Goal: Information Seeking & Learning: Learn about a topic

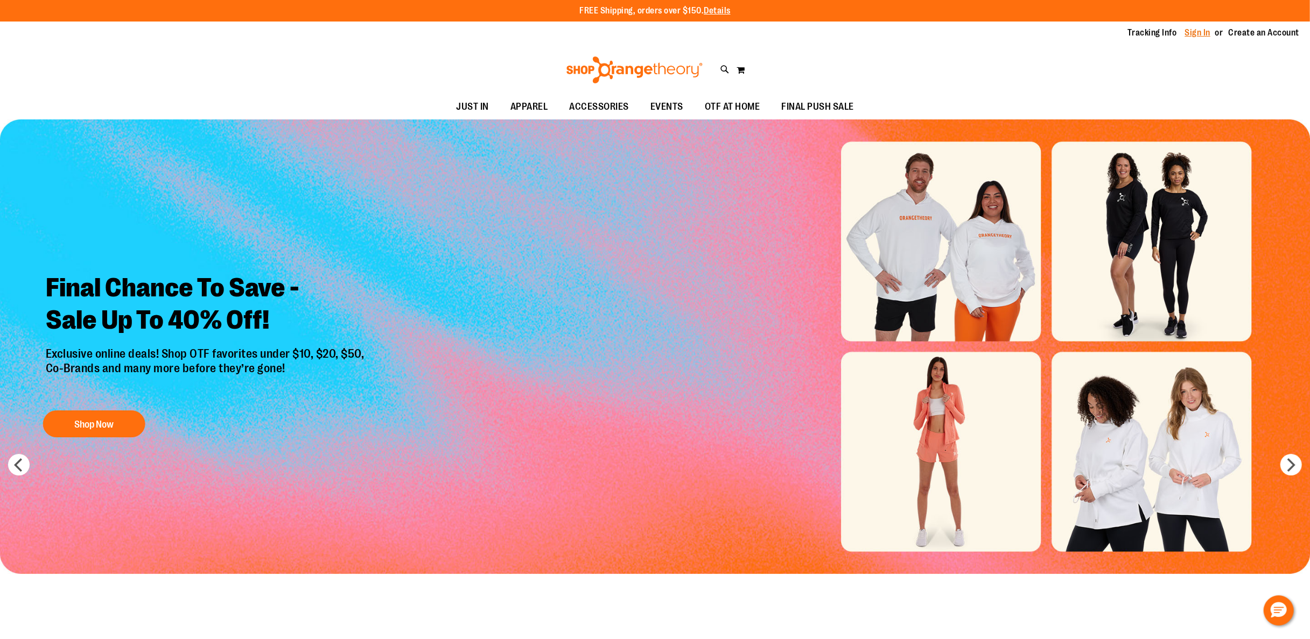
type input "**********"
click at [1206, 39] on div "Tracking Info Sign In Return to Procurement Create an Account" at bounding box center [655, 33] width 1310 height 23
click at [1198, 37] on link "Sign In" at bounding box center [1198, 33] width 26 height 12
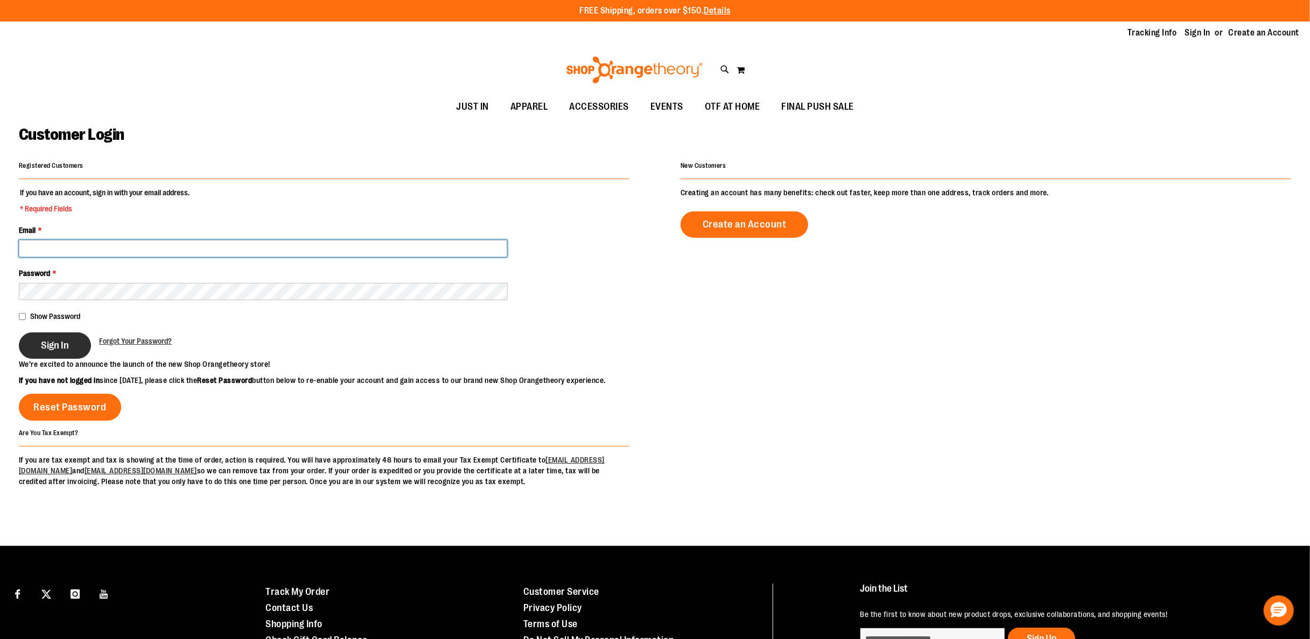
type input "**********"
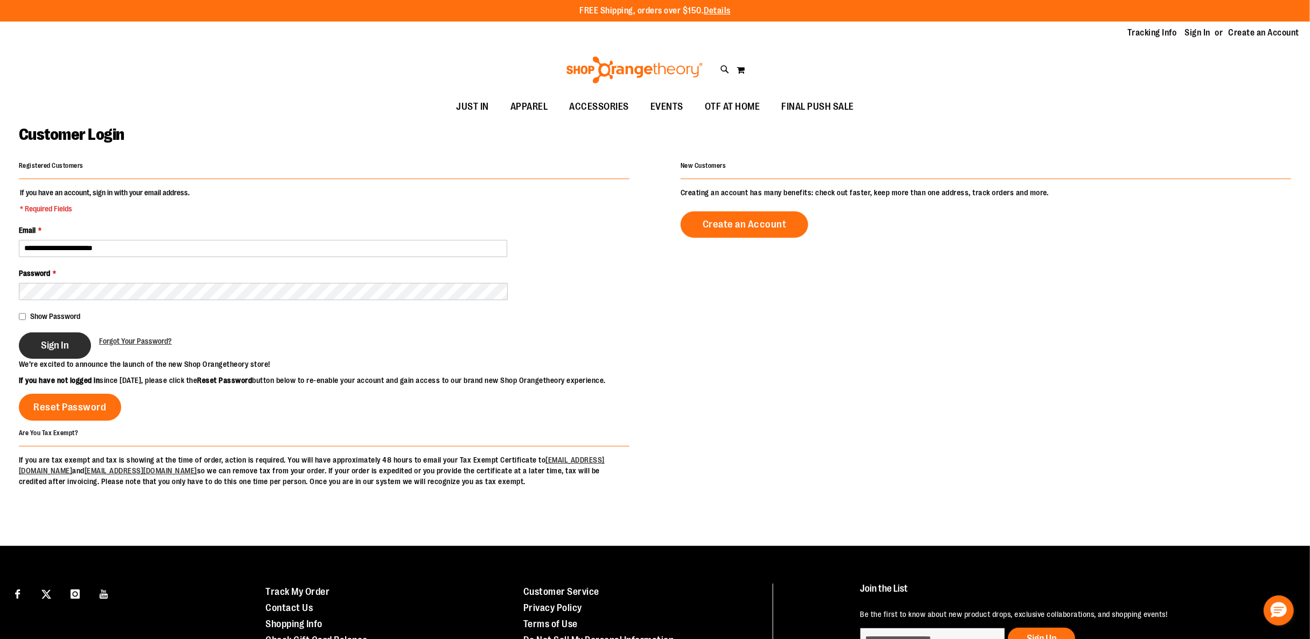
type input "**********"
click at [50, 341] on span "Sign In" at bounding box center [55, 346] width 28 height 12
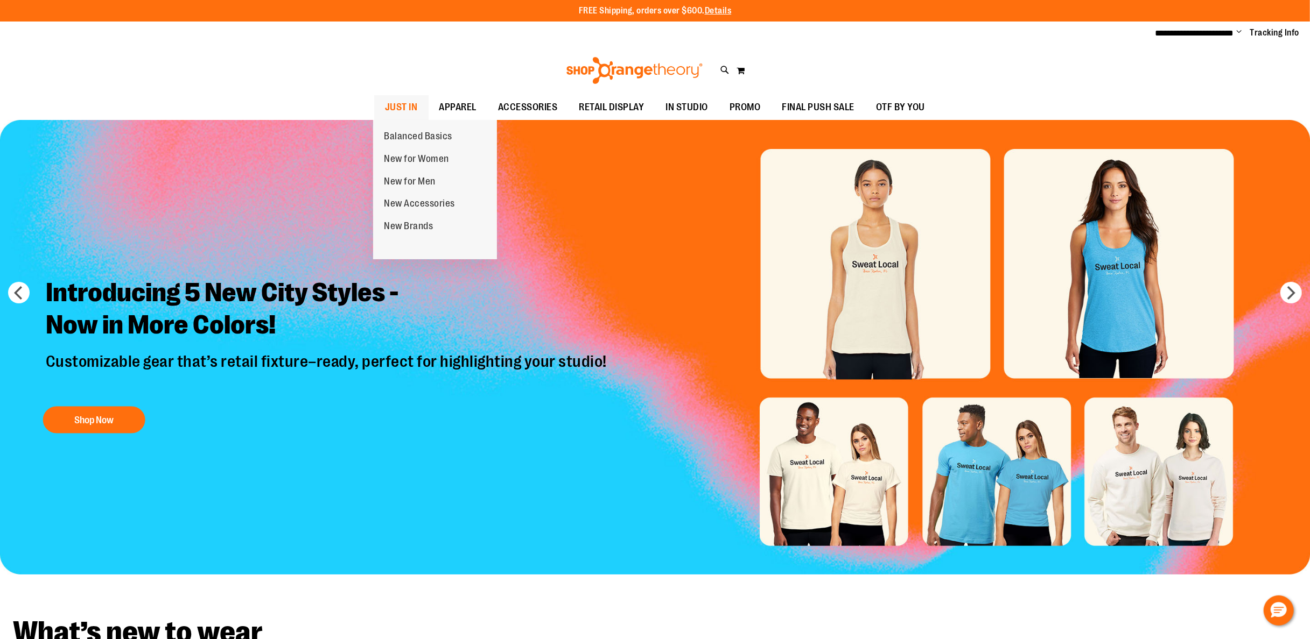
type input "**********"
click at [407, 102] on span "JUST IN" at bounding box center [401, 107] width 33 height 24
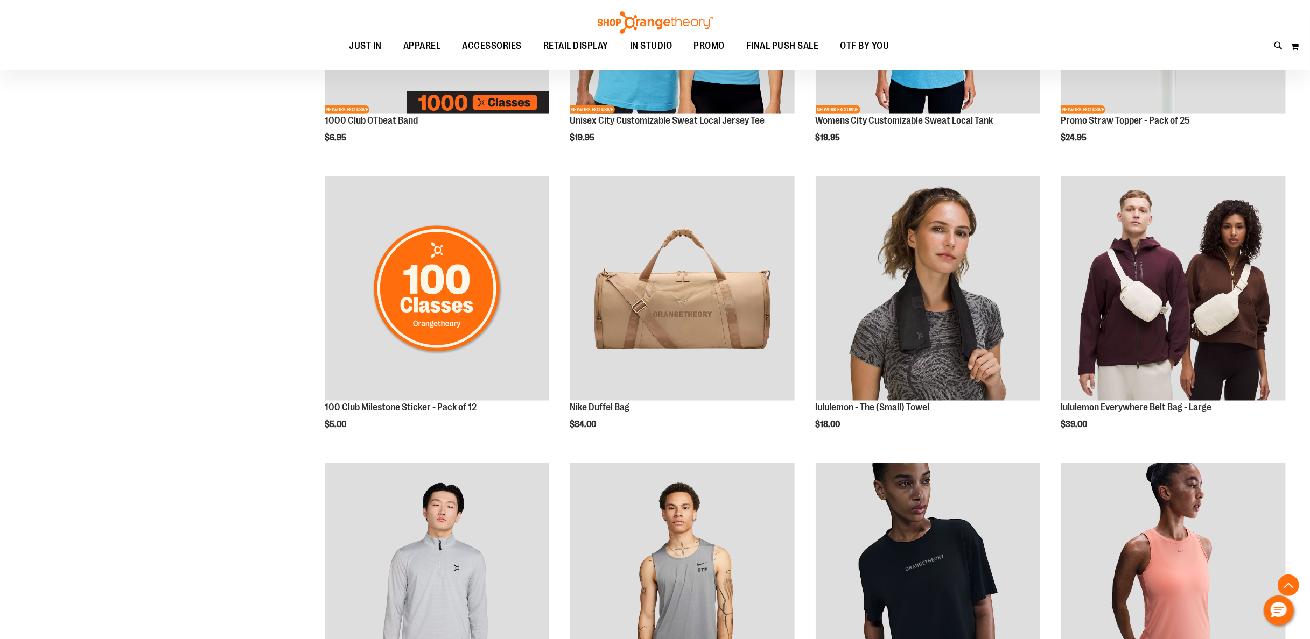
scroll to position [969, 0]
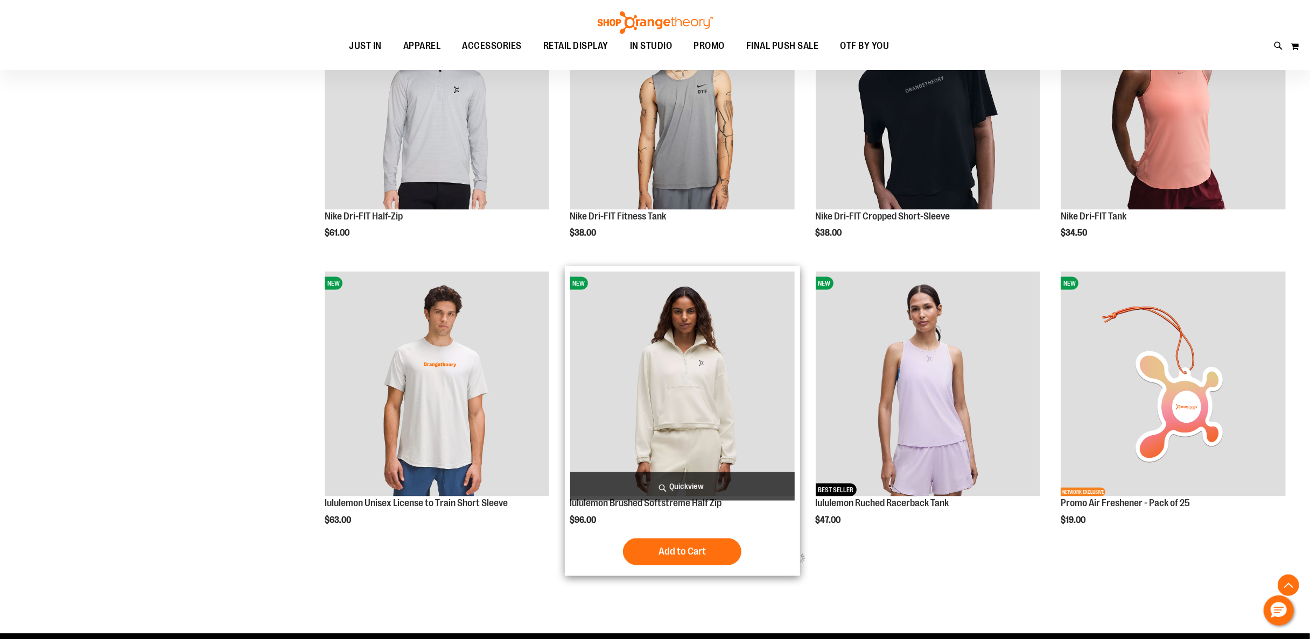
scroll to position [1507, 0]
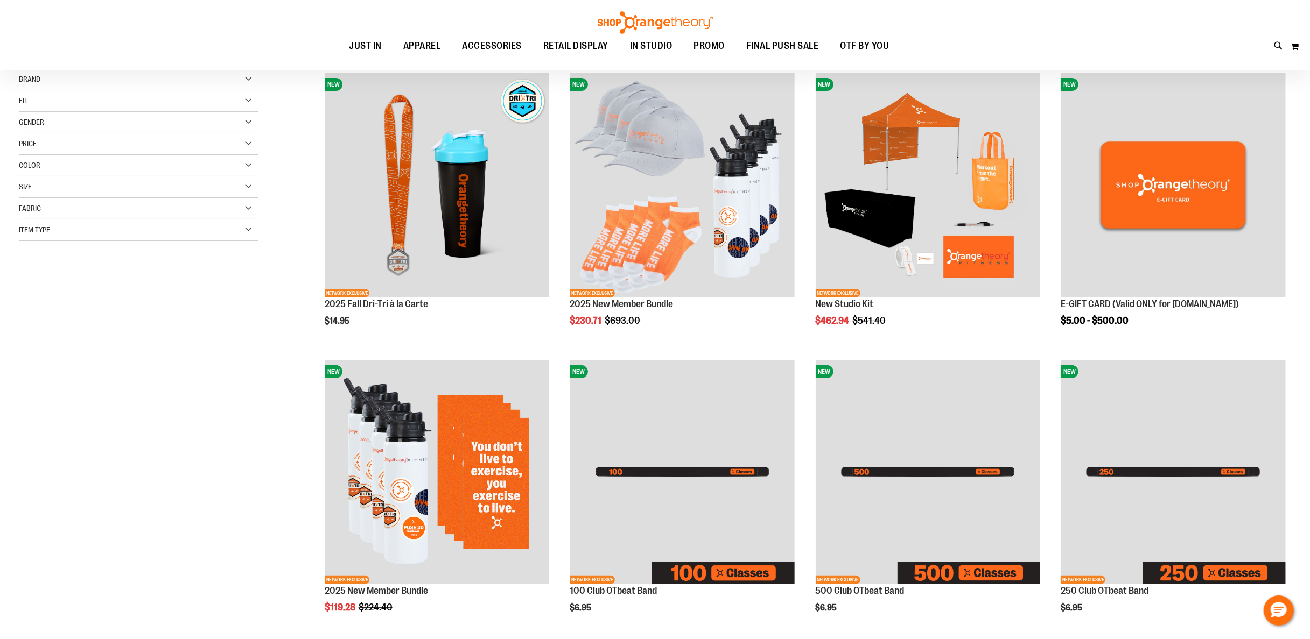
scroll to position [108, 0]
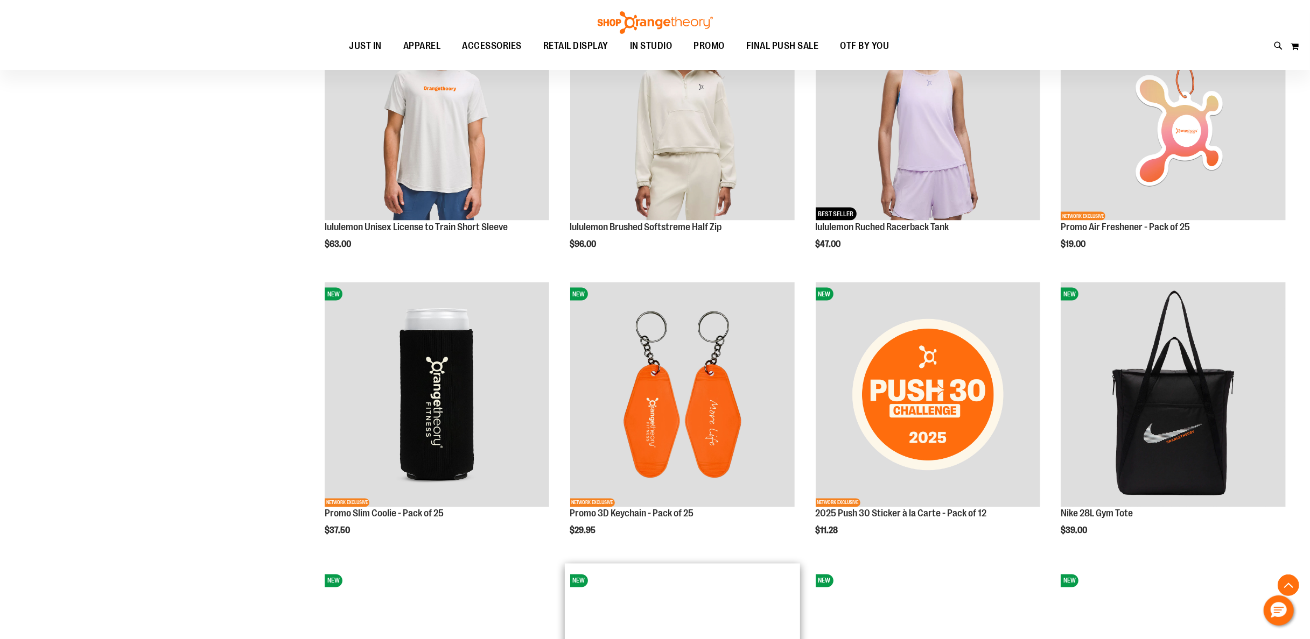
scroll to position [2261, 0]
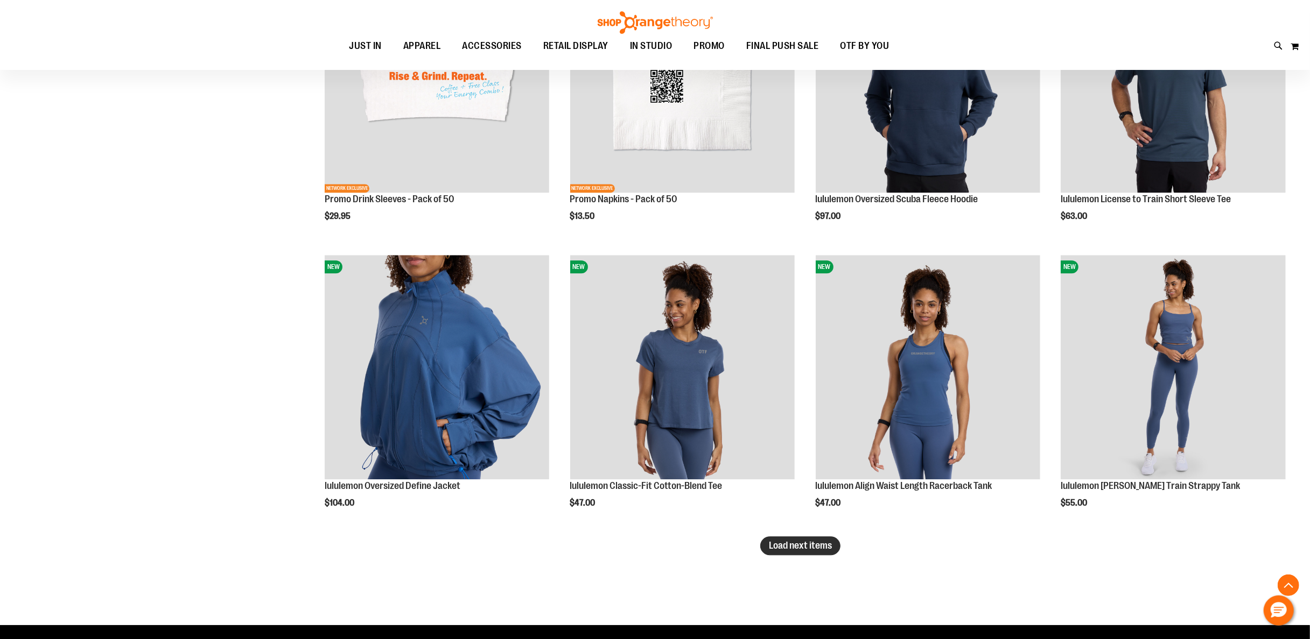
type input "**********"
click at [804, 548] on span "Load next items" at bounding box center [800, 545] width 63 height 11
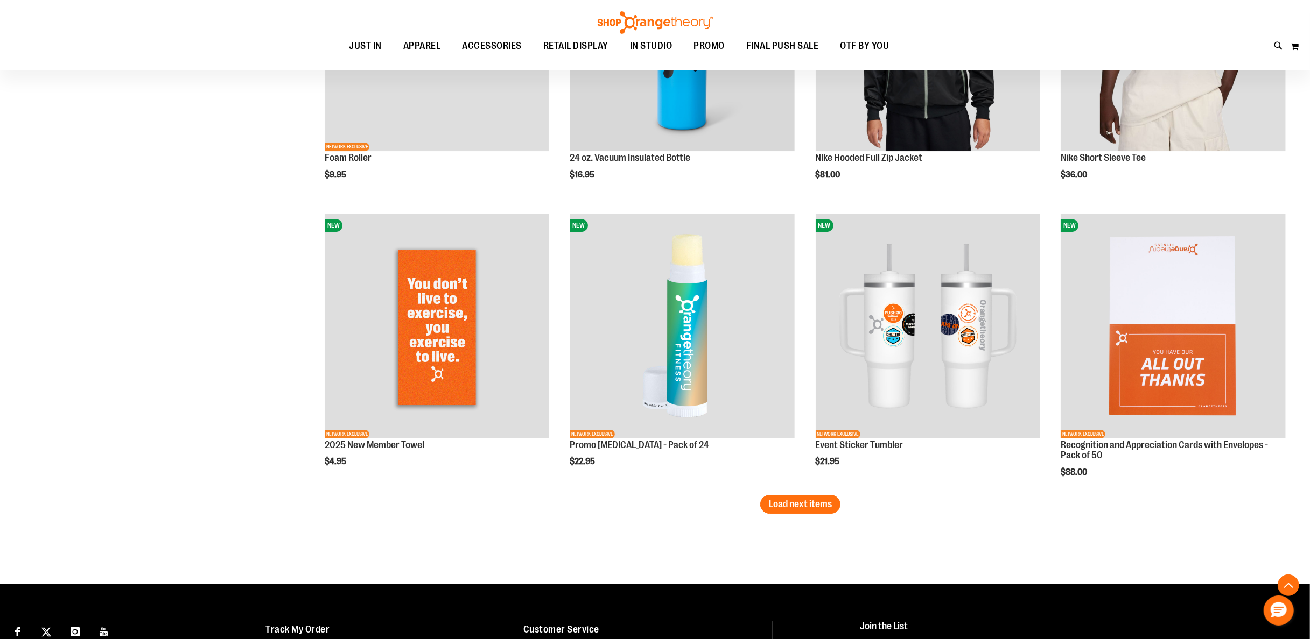
scroll to position [3309, 0]
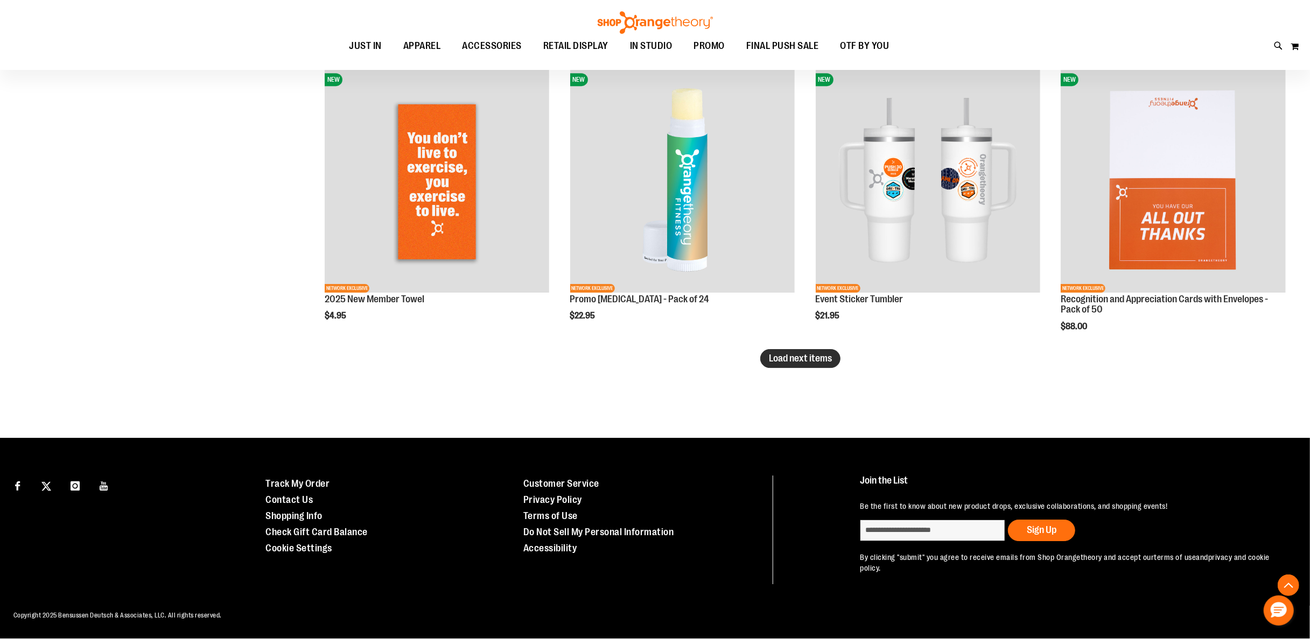
click at [805, 352] on button "Load next items" at bounding box center [800, 358] width 80 height 19
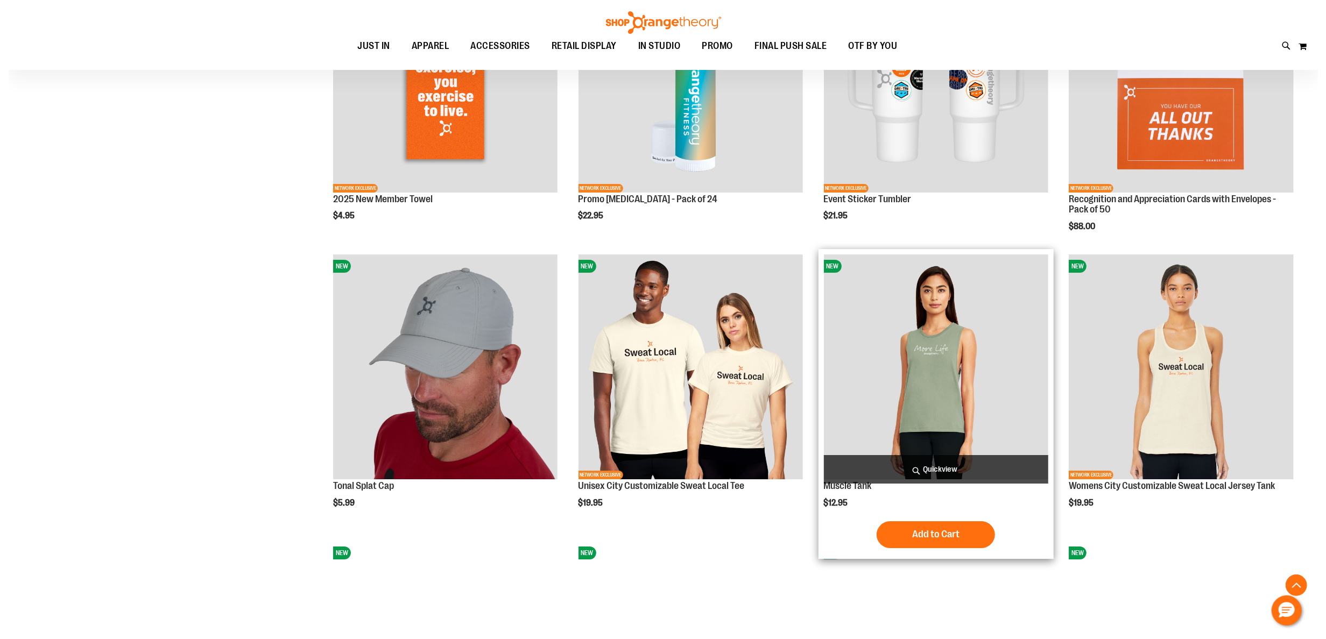
scroll to position [3632, 0]
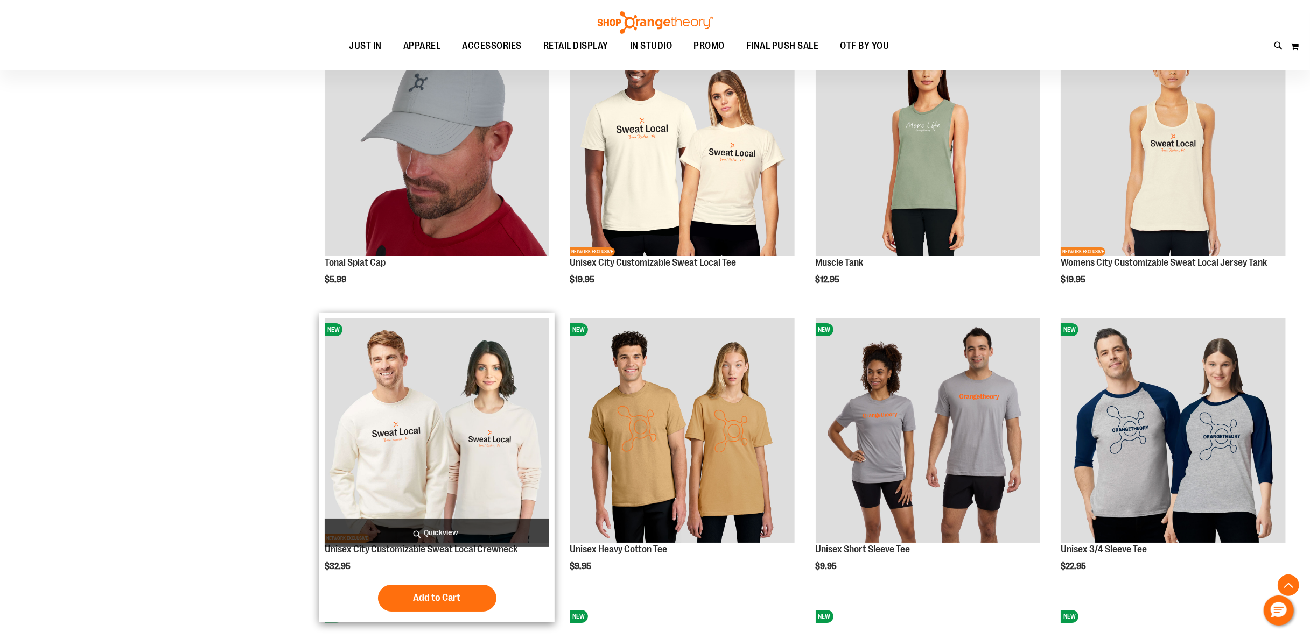
click at [463, 520] on span "Quickview" at bounding box center [437, 533] width 225 height 29
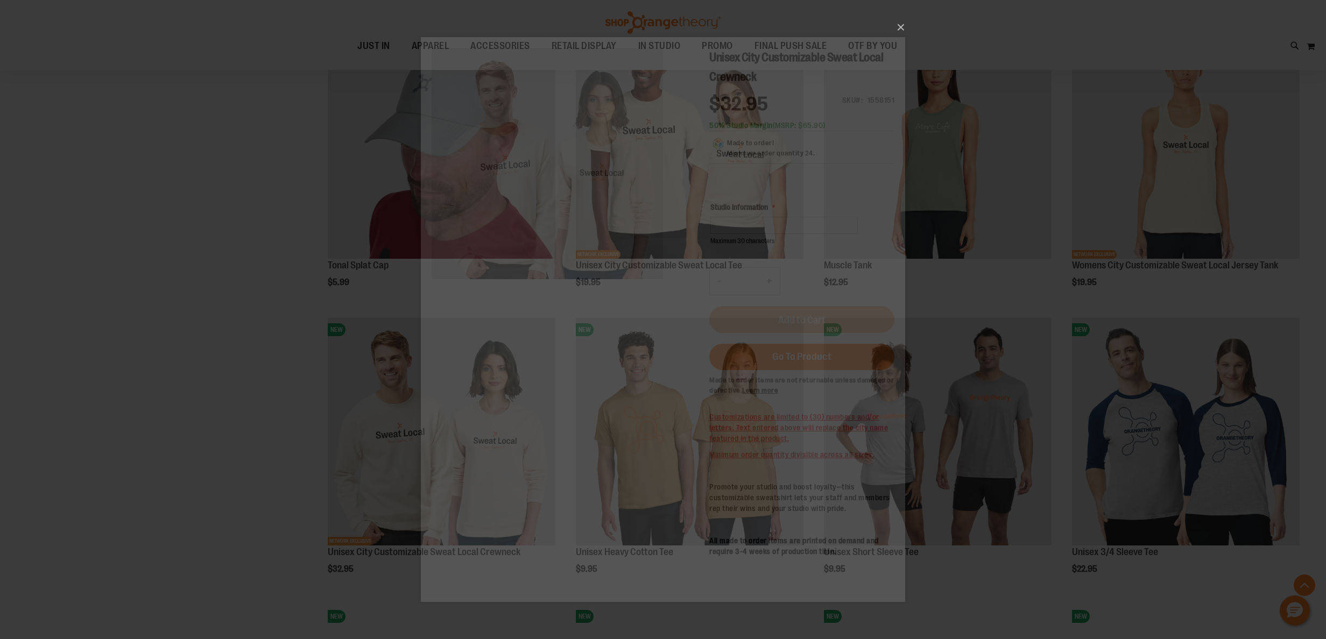
scroll to position [0, 0]
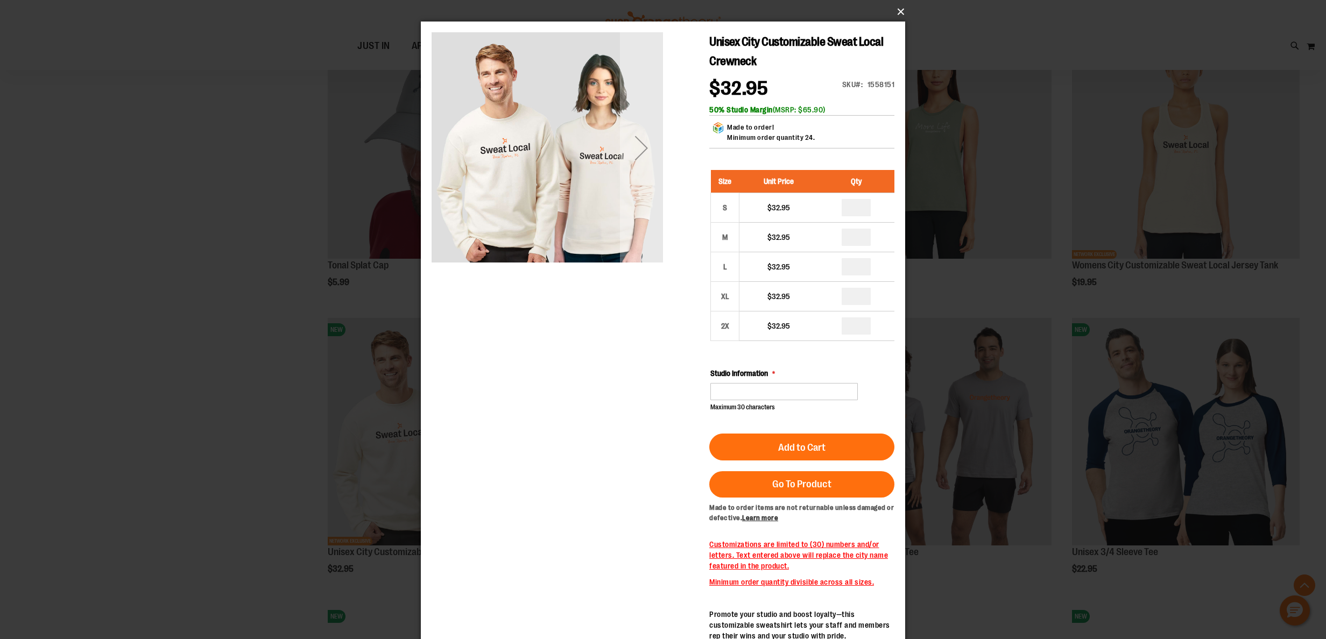
click at [903, 13] on button "×" at bounding box center [666, 12] width 484 height 24
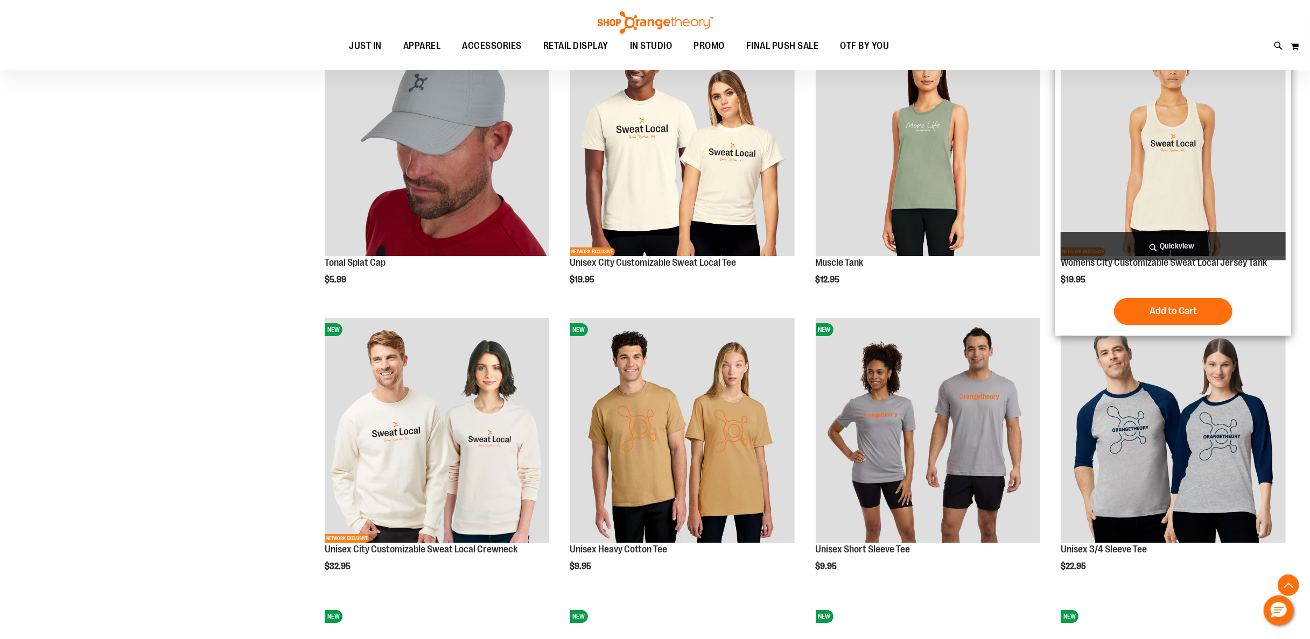
click at [1204, 249] on span "Quickview" at bounding box center [1172, 246] width 225 height 29
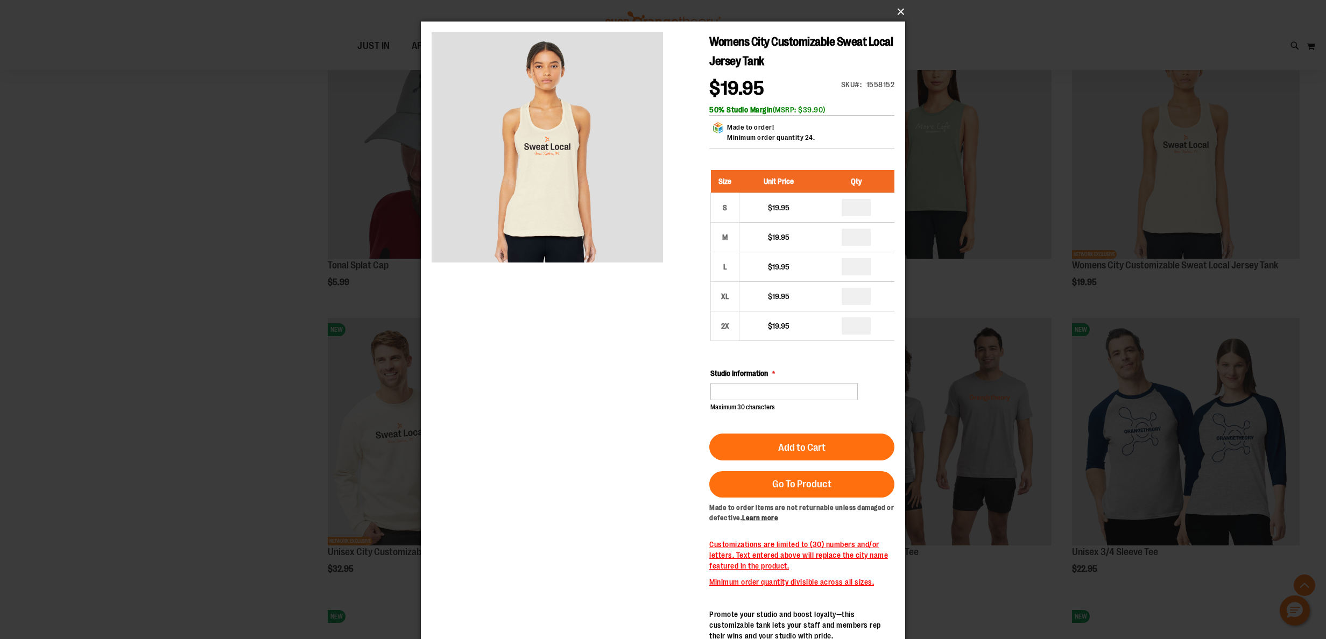
click at [898, 17] on button "×" at bounding box center [666, 12] width 484 height 24
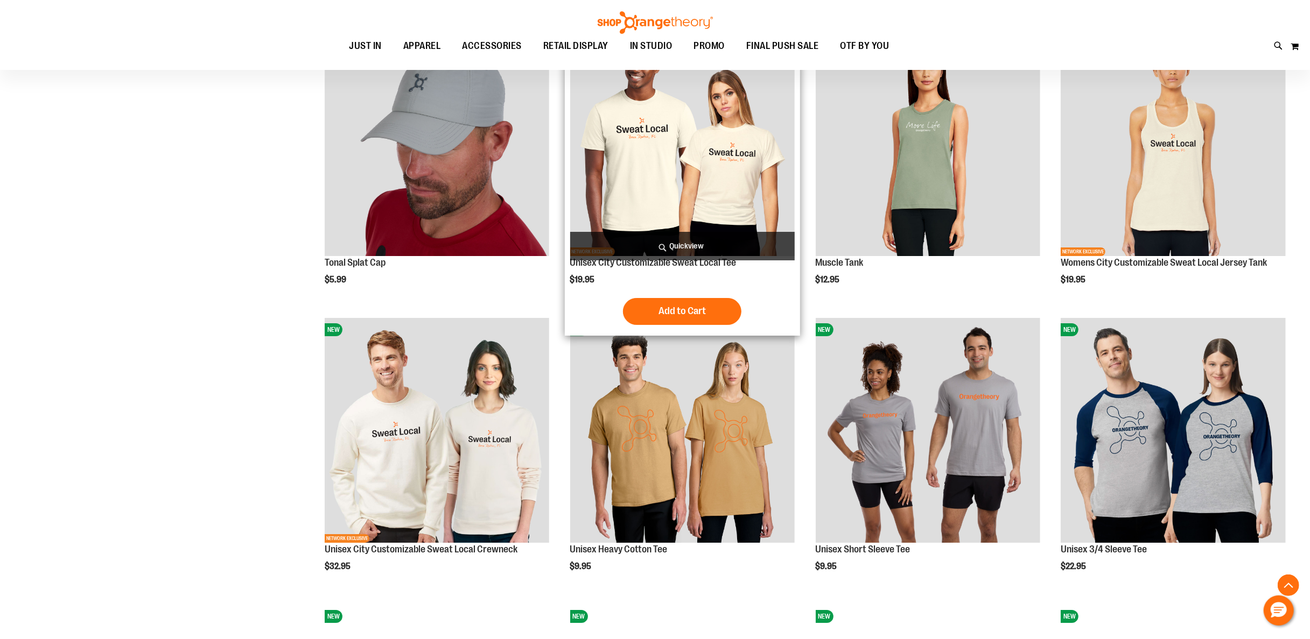
click at [692, 243] on span "Quickview" at bounding box center [682, 246] width 225 height 29
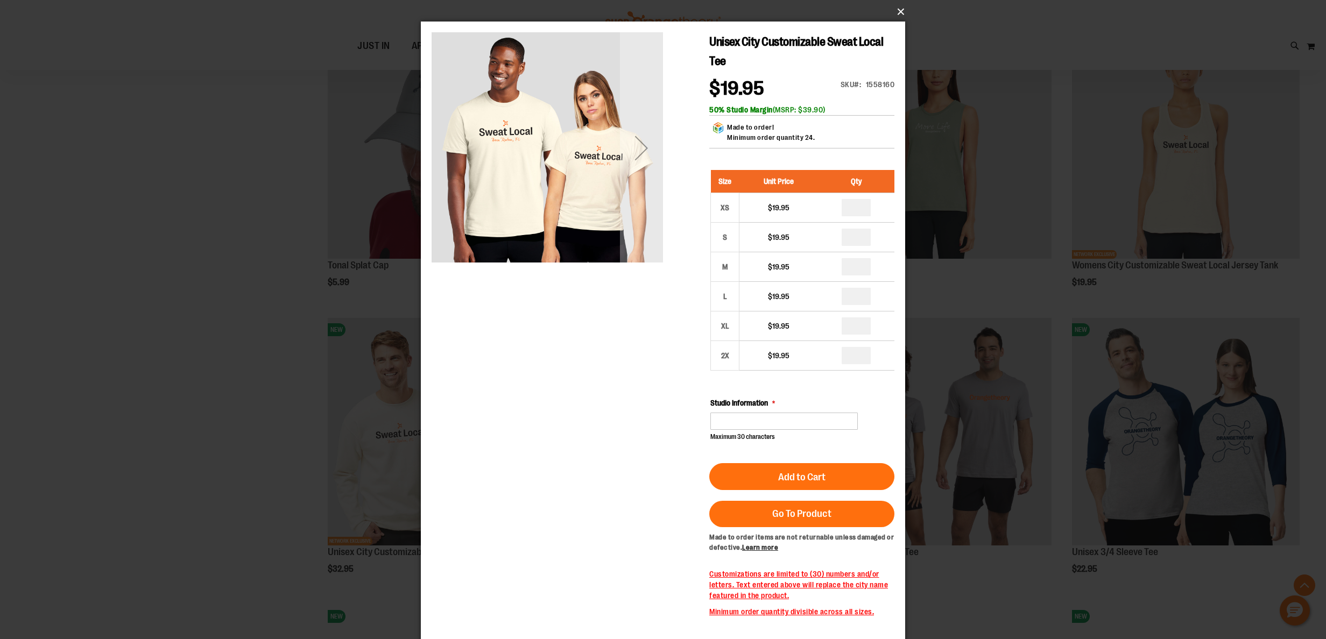
click at [903, 8] on button "×" at bounding box center [666, 12] width 484 height 24
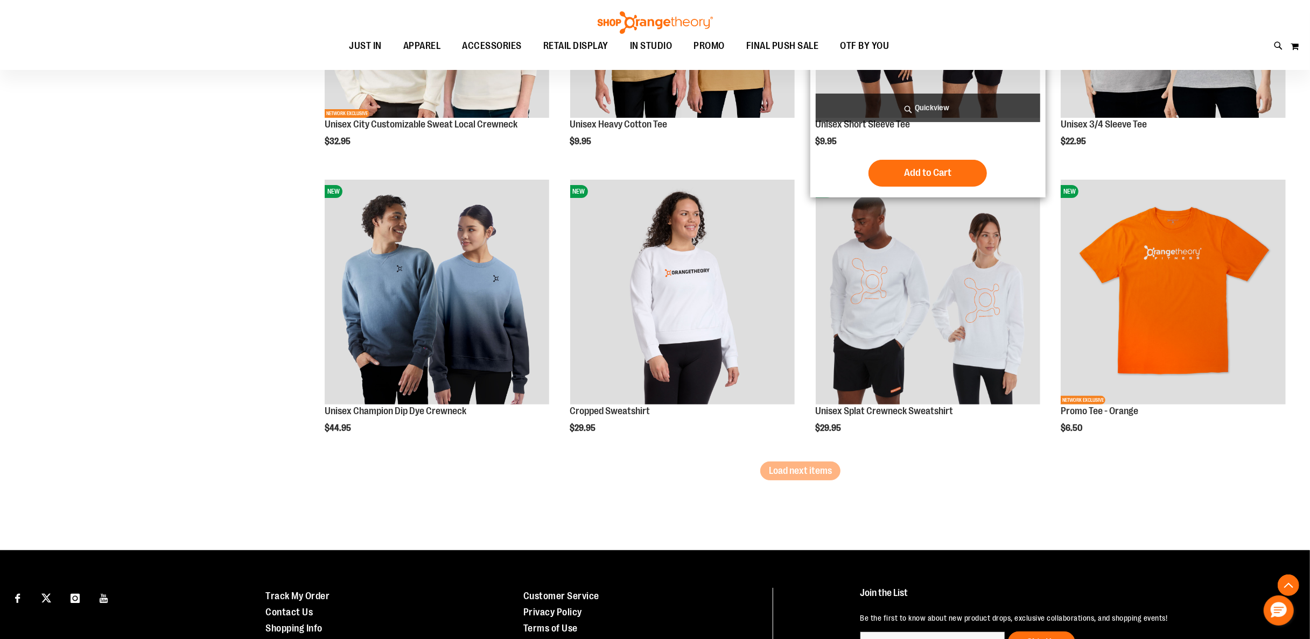
scroll to position [4063, 0]
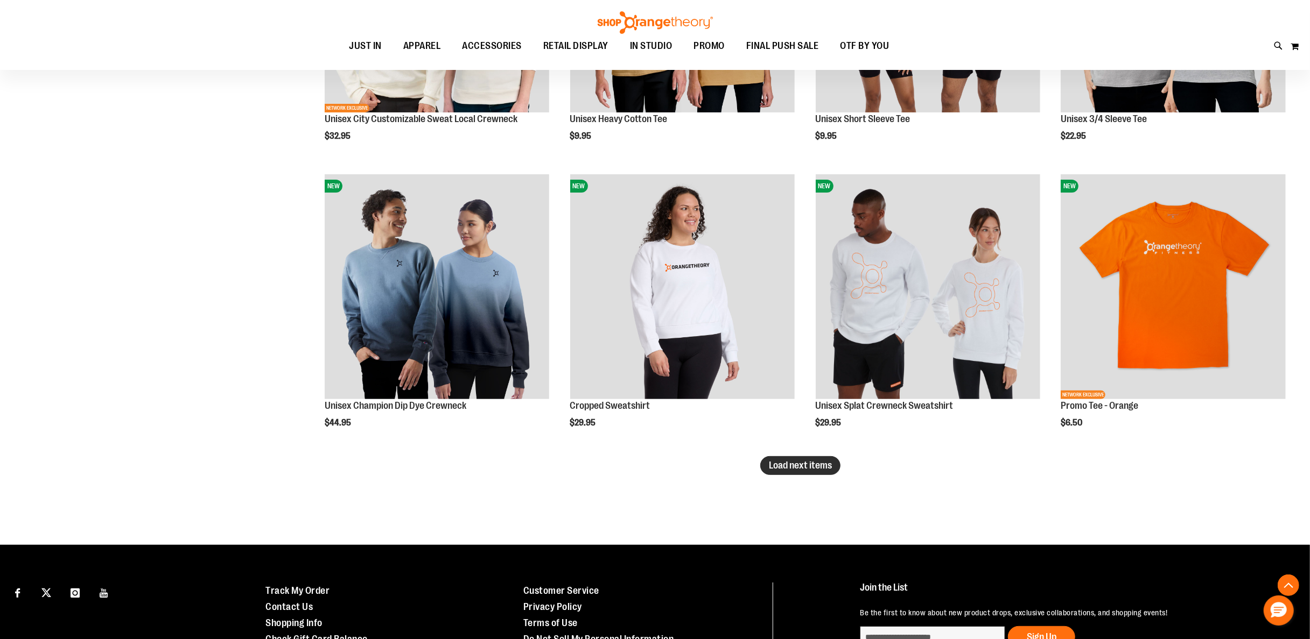
click at [809, 470] on button "Load next items" at bounding box center [800, 465] width 80 height 19
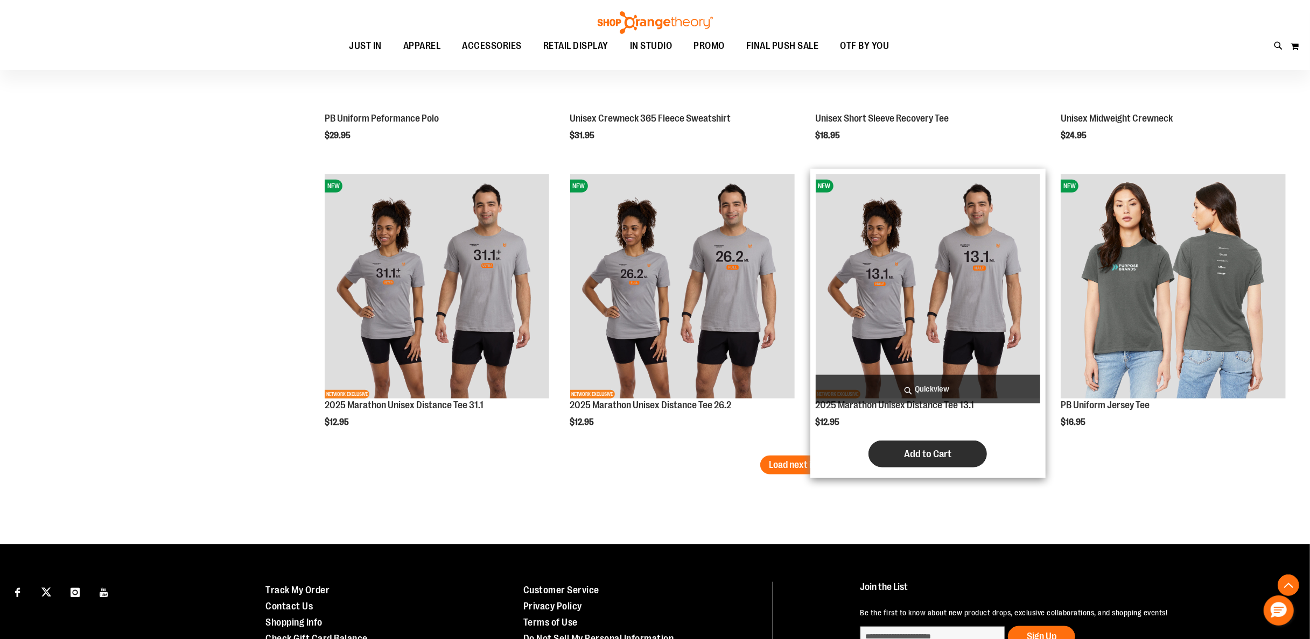
scroll to position [5031, 0]
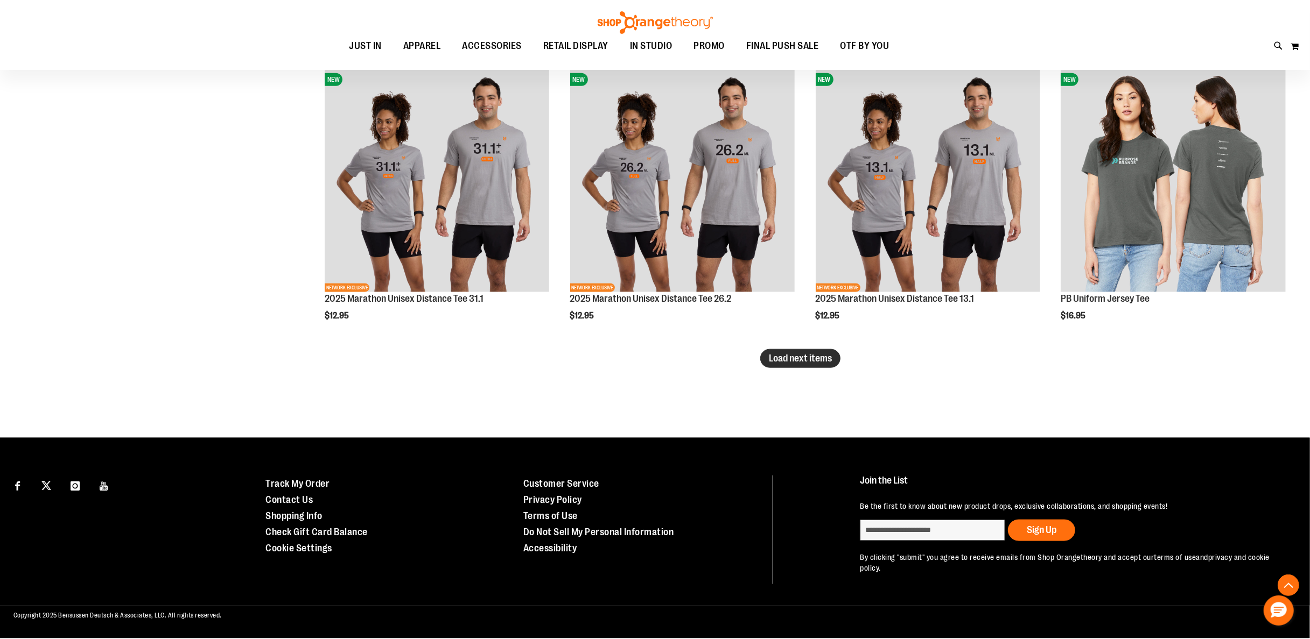
click at [817, 359] on span "Load next items" at bounding box center [800, 358] width 63 height 11
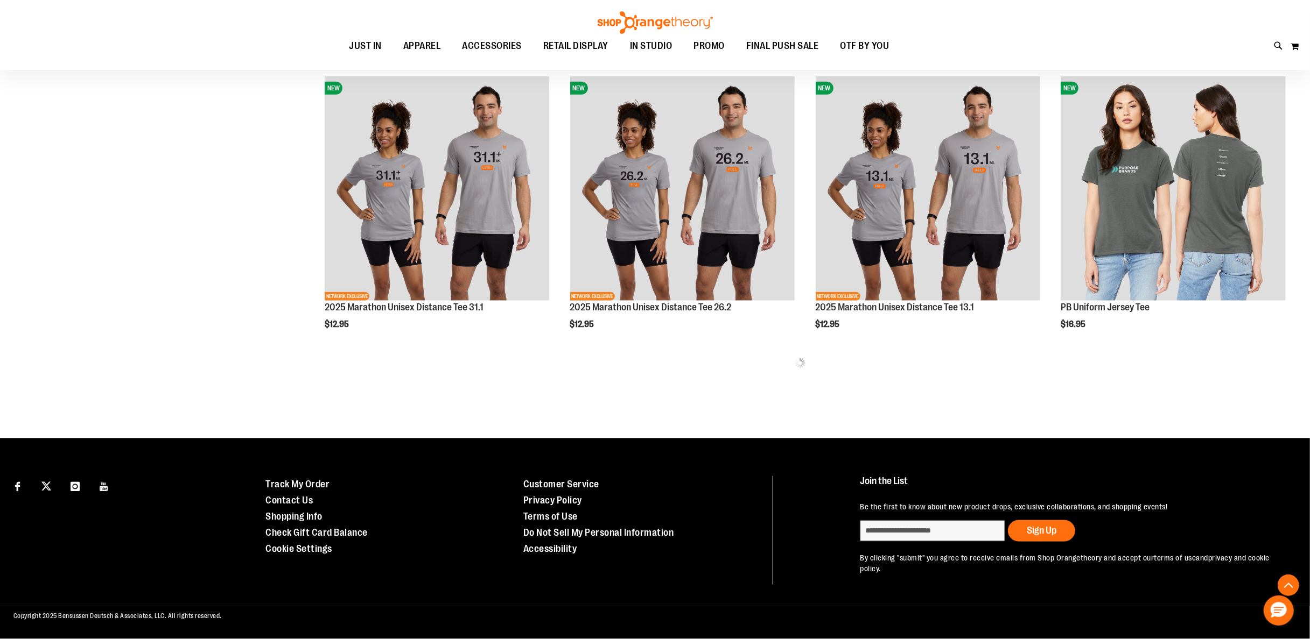
scroll to position [5031, 0]
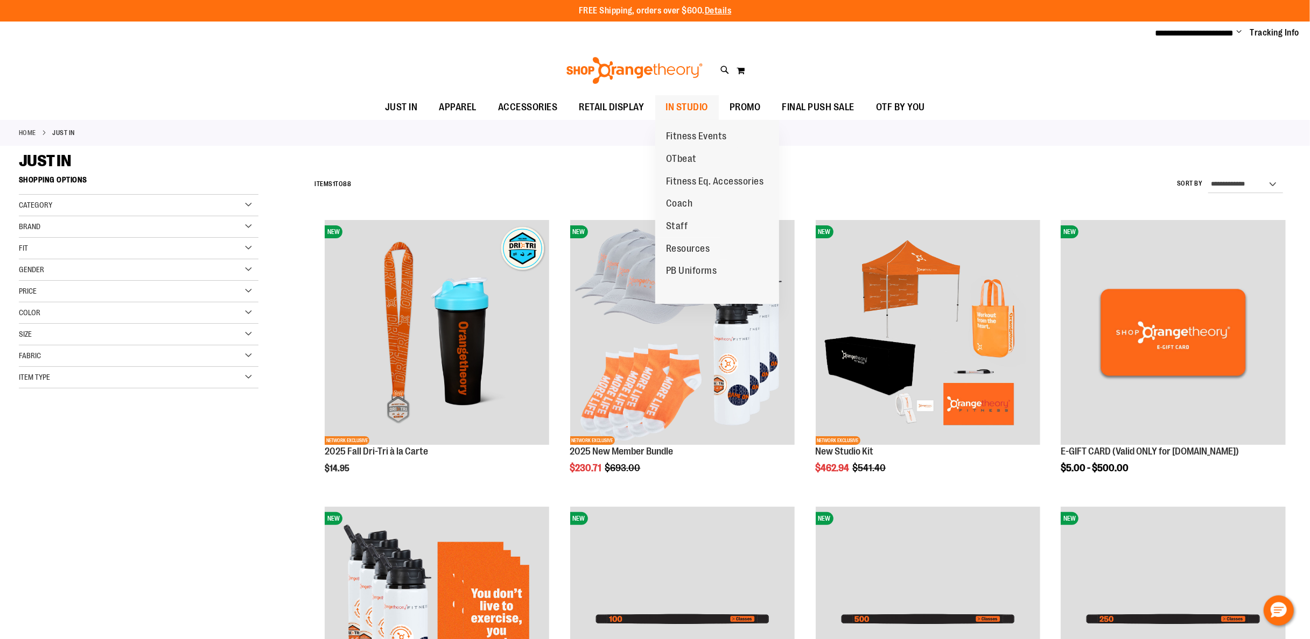
click at [690, 108] on span "IN STUDIO" at bounding box center [687, 107] width 43 height 24
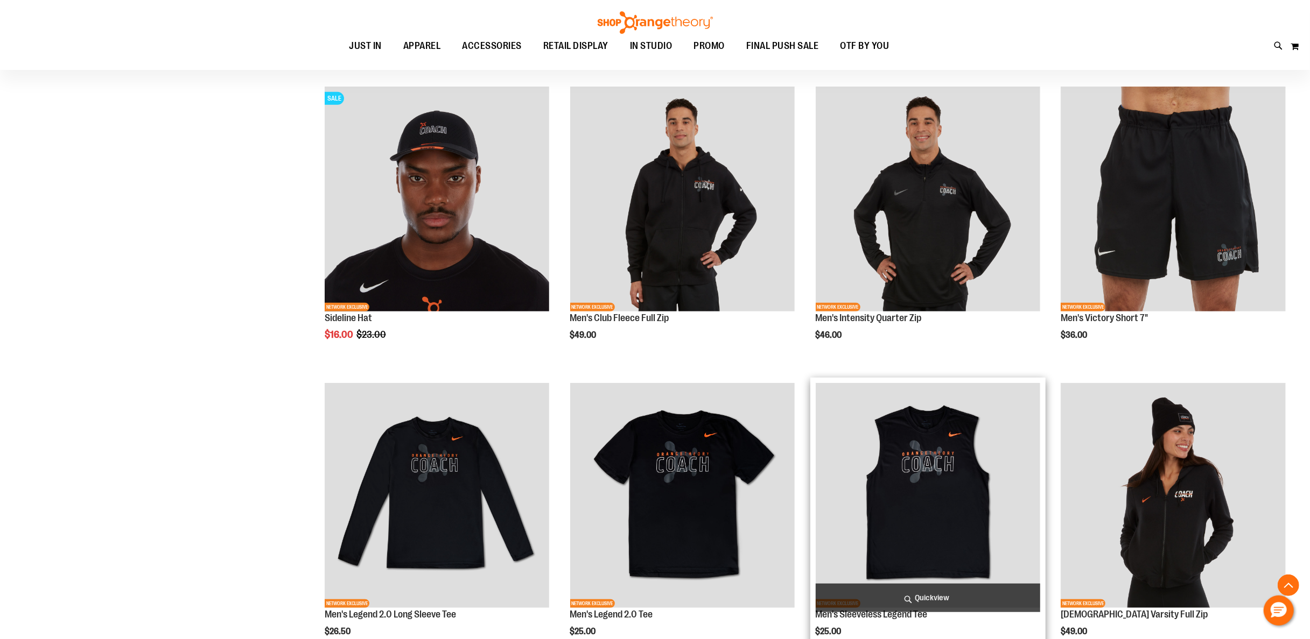
scroll to position [746, 0]
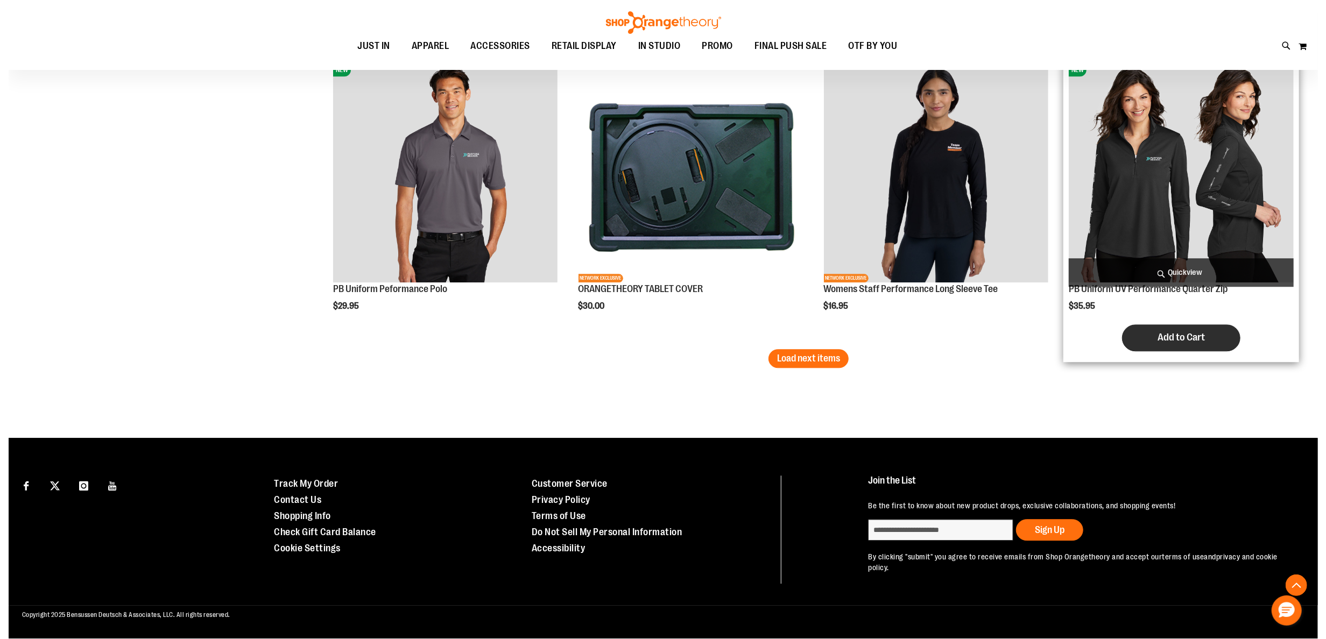
scroll to position [1997, 0]
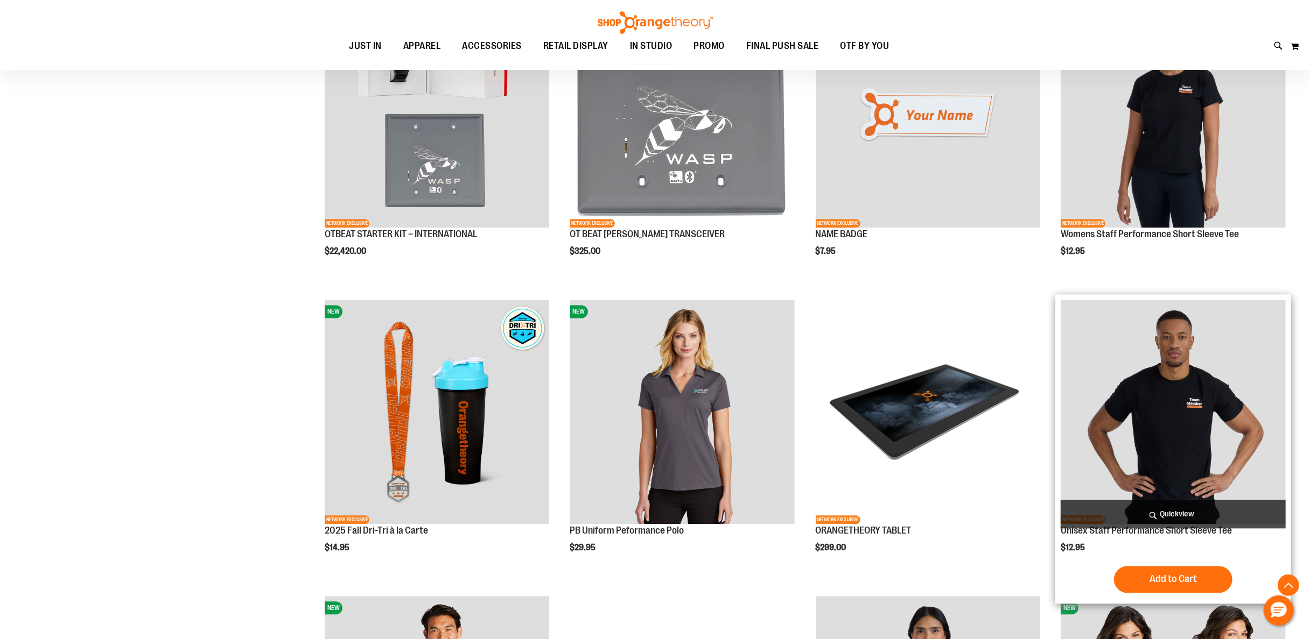
type input "**********"
click at [1165, 515] on span "Quickview" at bounding box center [1172, 514] width 225 height 29
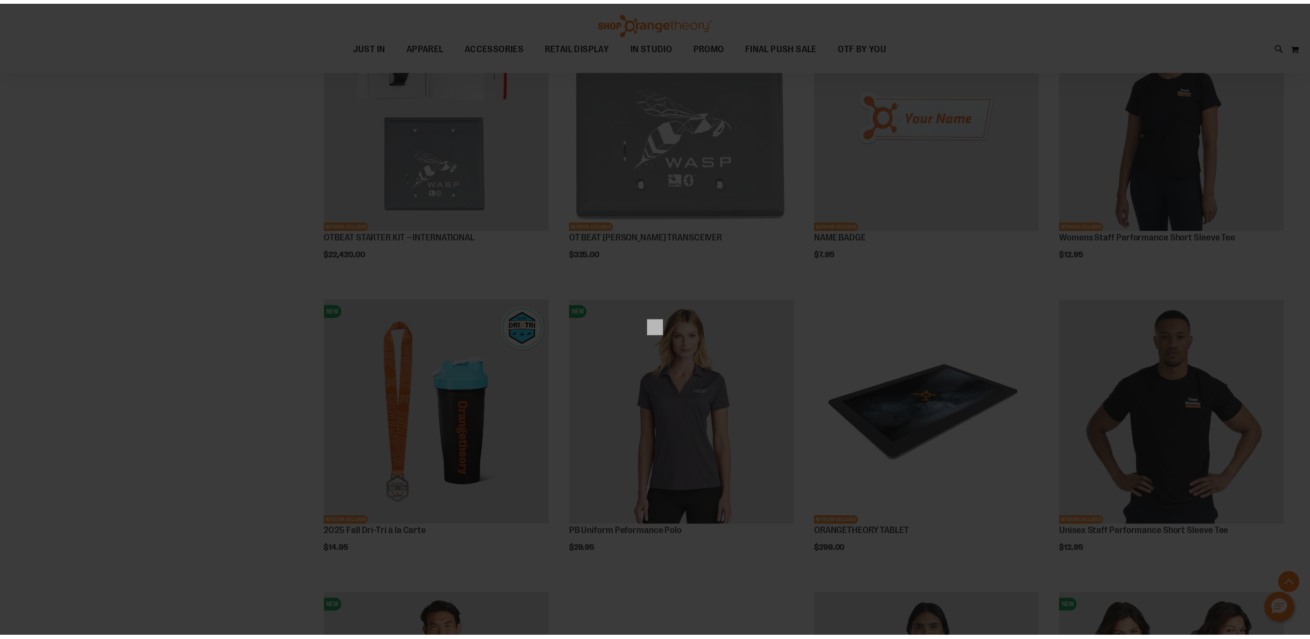
scroll to position [0, 0]
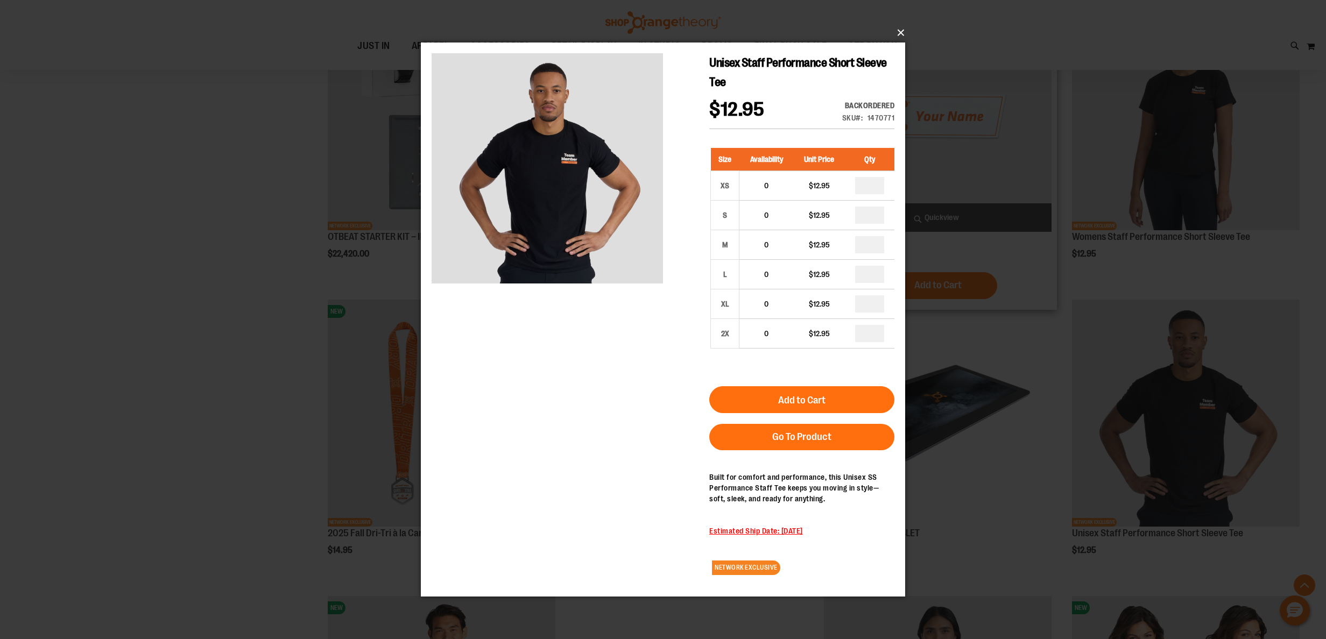
drag, startPoint x: 900, startPoint y: 31, endPoint x: 919, endPoint y: 72, distance: 45.3
click at [900, 31] on button "×" at bounding box center [666, 33] width 484 height 24
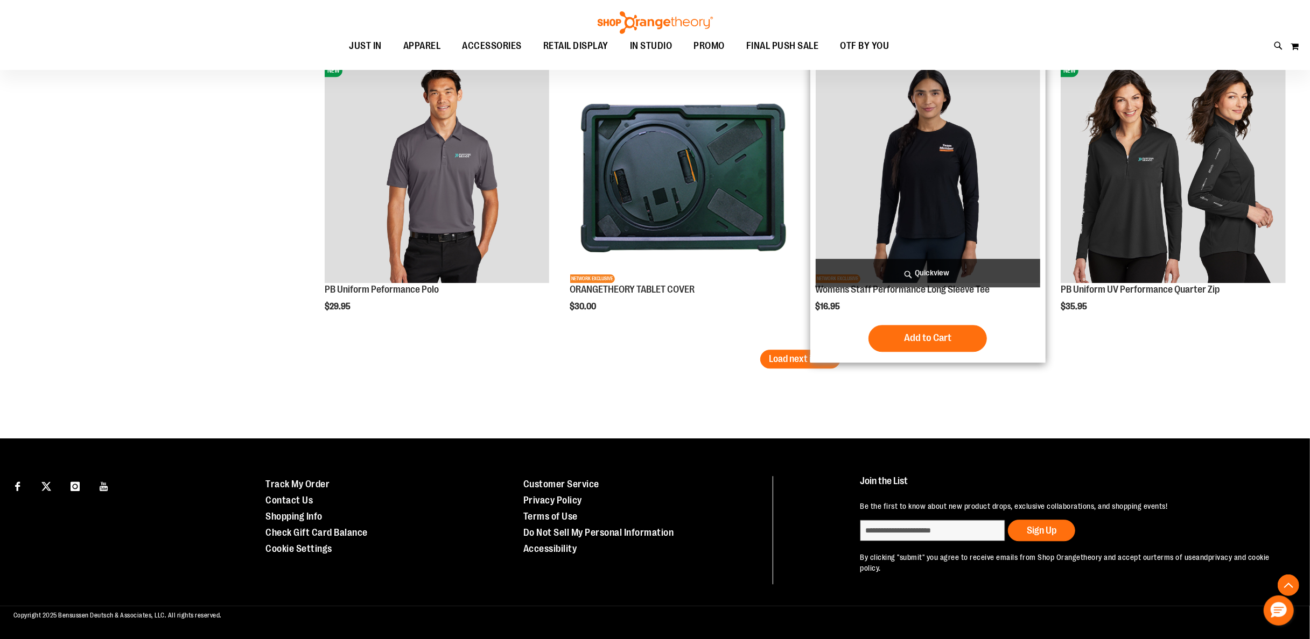
scroll to position [2535, 0]
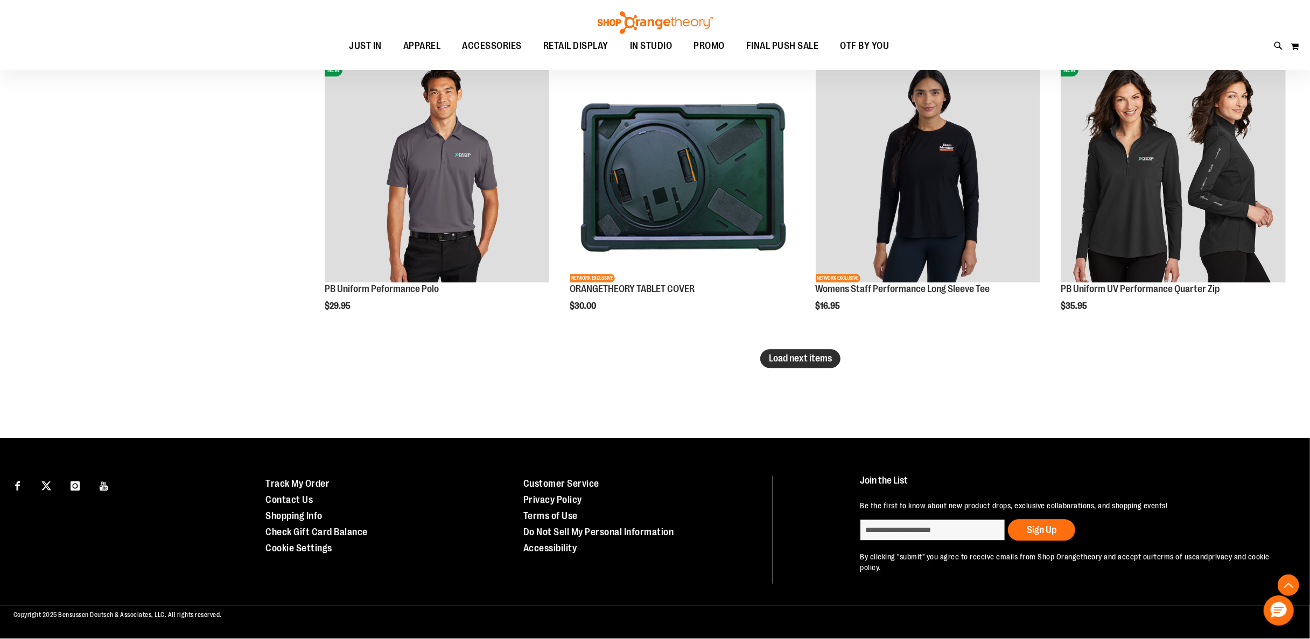
click at [789, 360] on span "Load next items" at bounding box center [800, 358] width 63 height 11
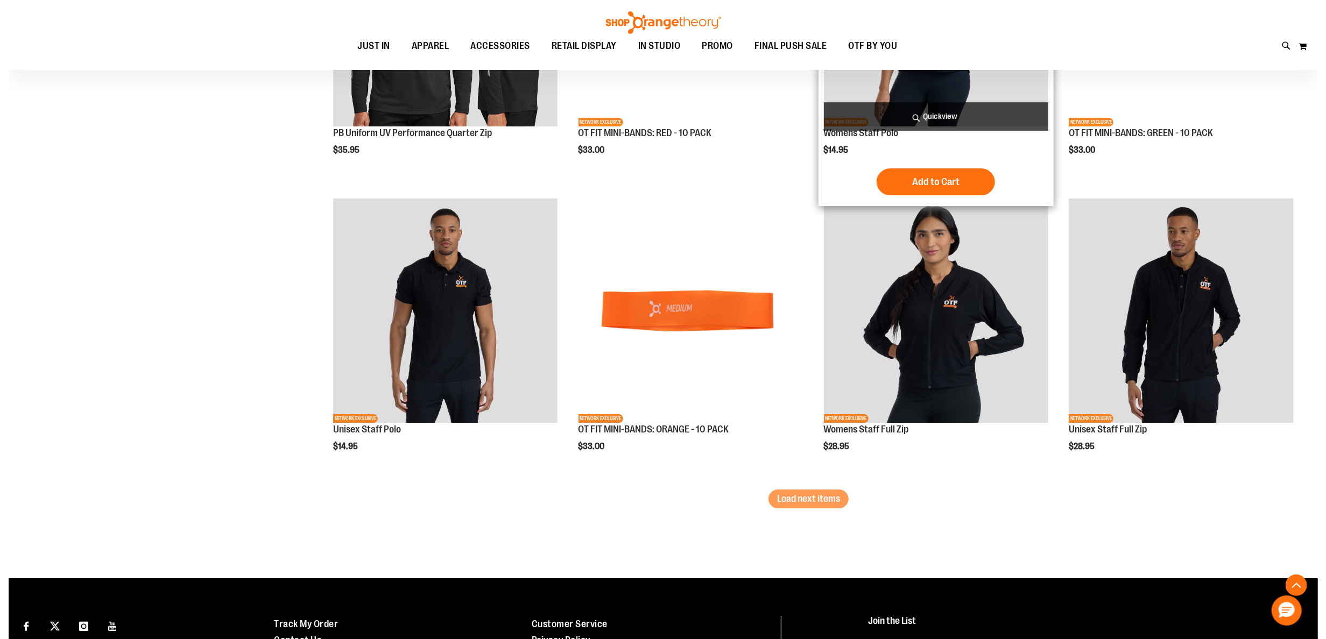
scroll to position [3288, 0]
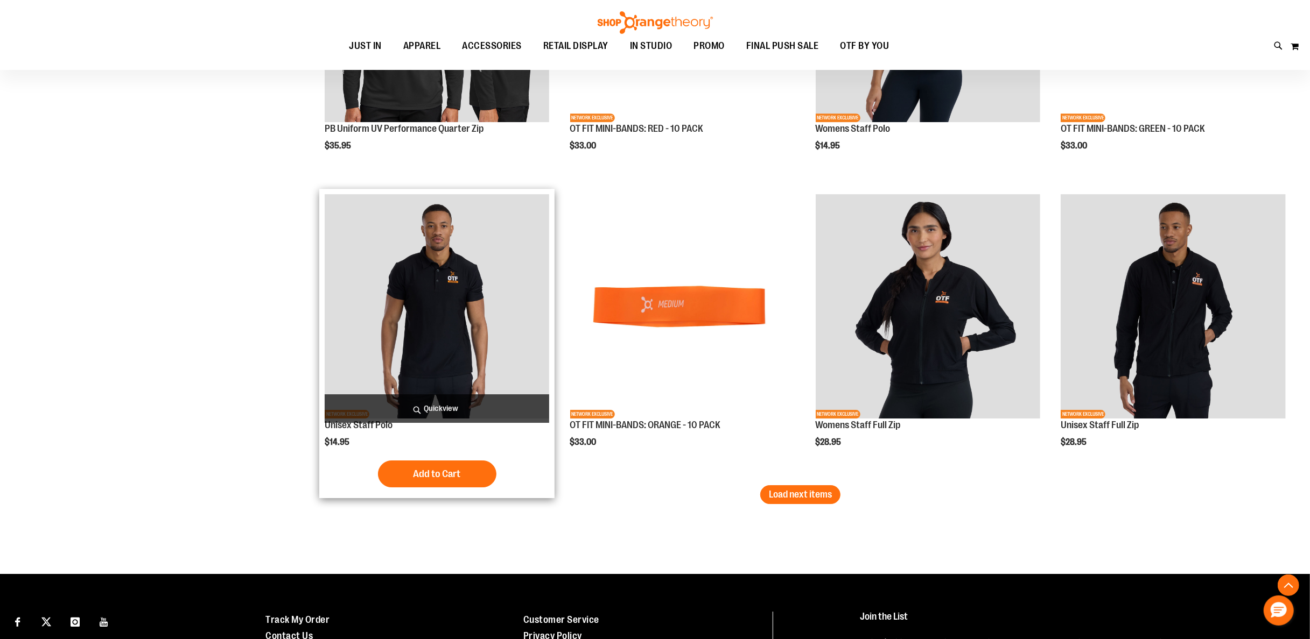
click at [427, 410] on span "Quickview" at bounding box center [437, 409] width 225 height 29
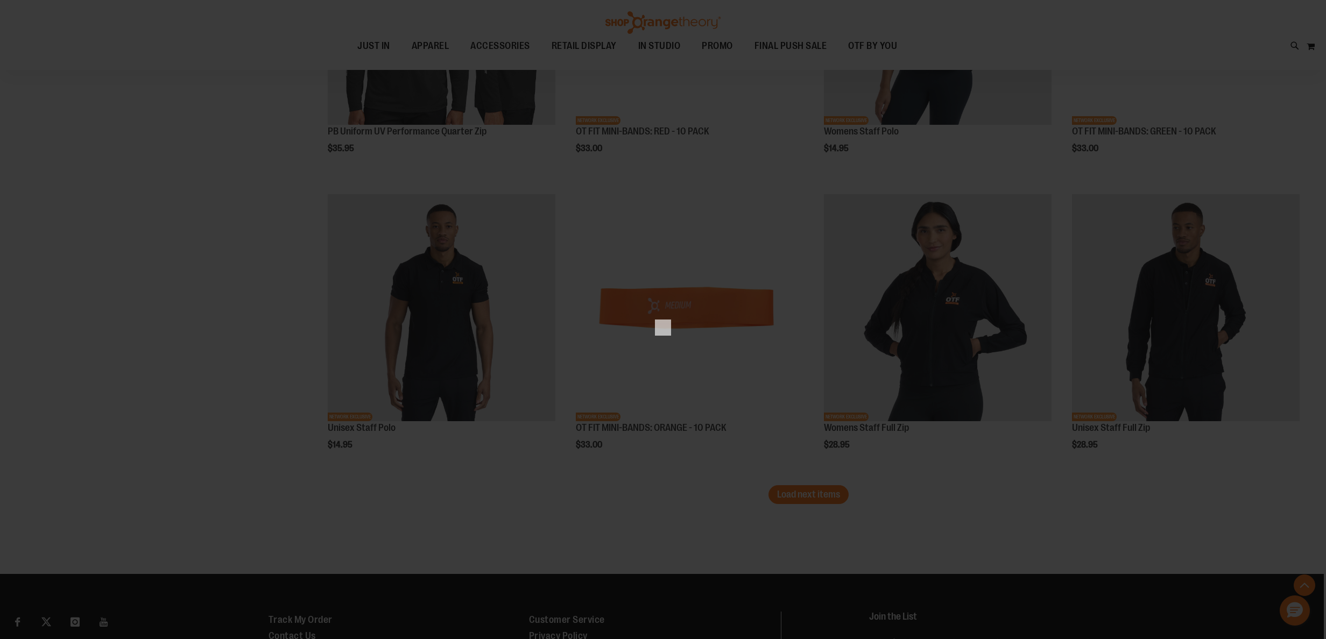
scroll to position [0, 0]
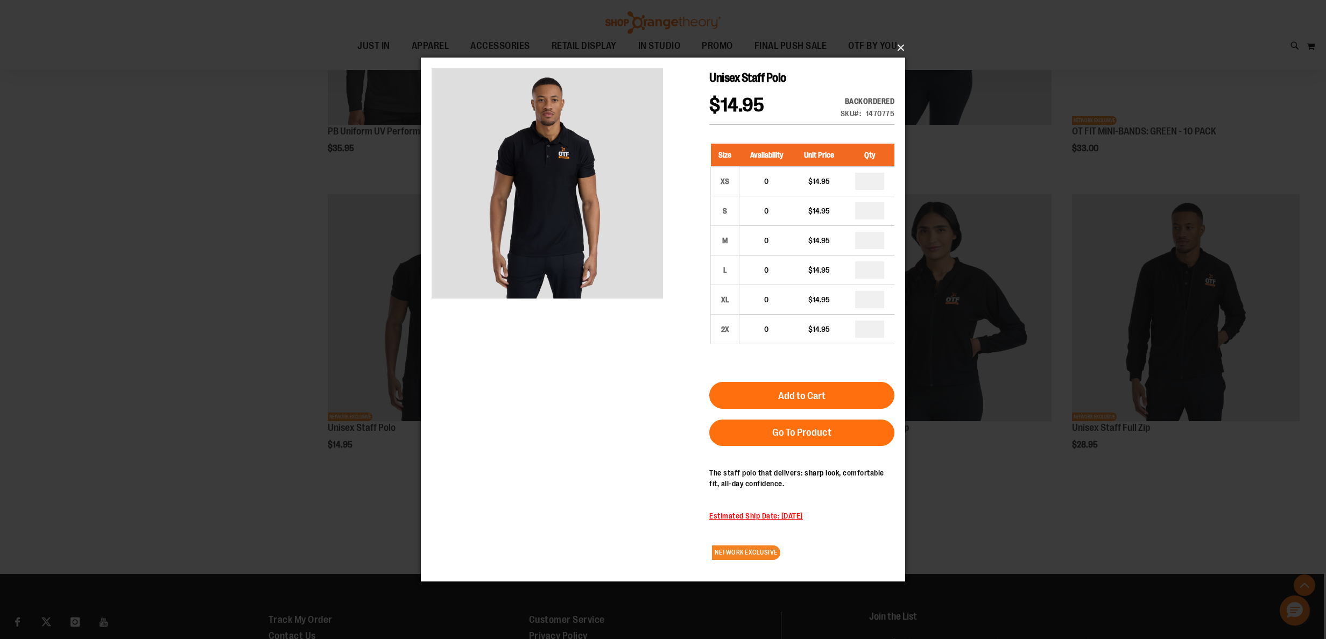
click at [899, 51] on button "×" at bounding box center [666, 48] width 484 height 24
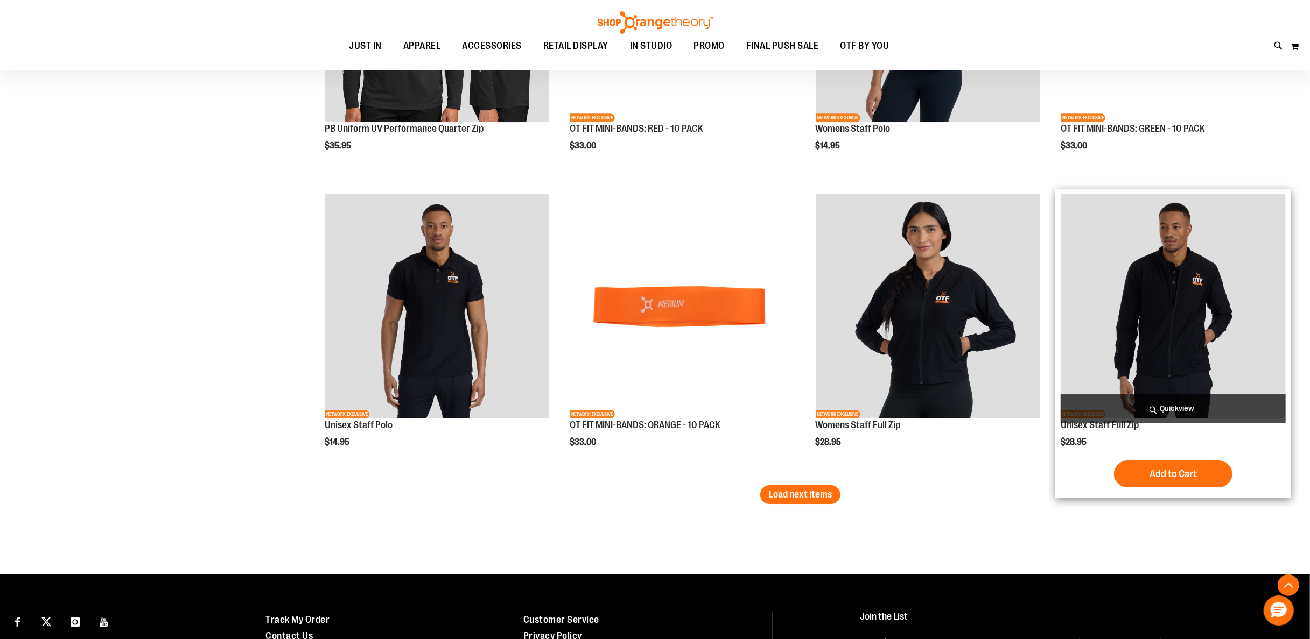
click at [1175, 397] on span "Quickview" at bounding box center [1172, 409] width 225 height 29
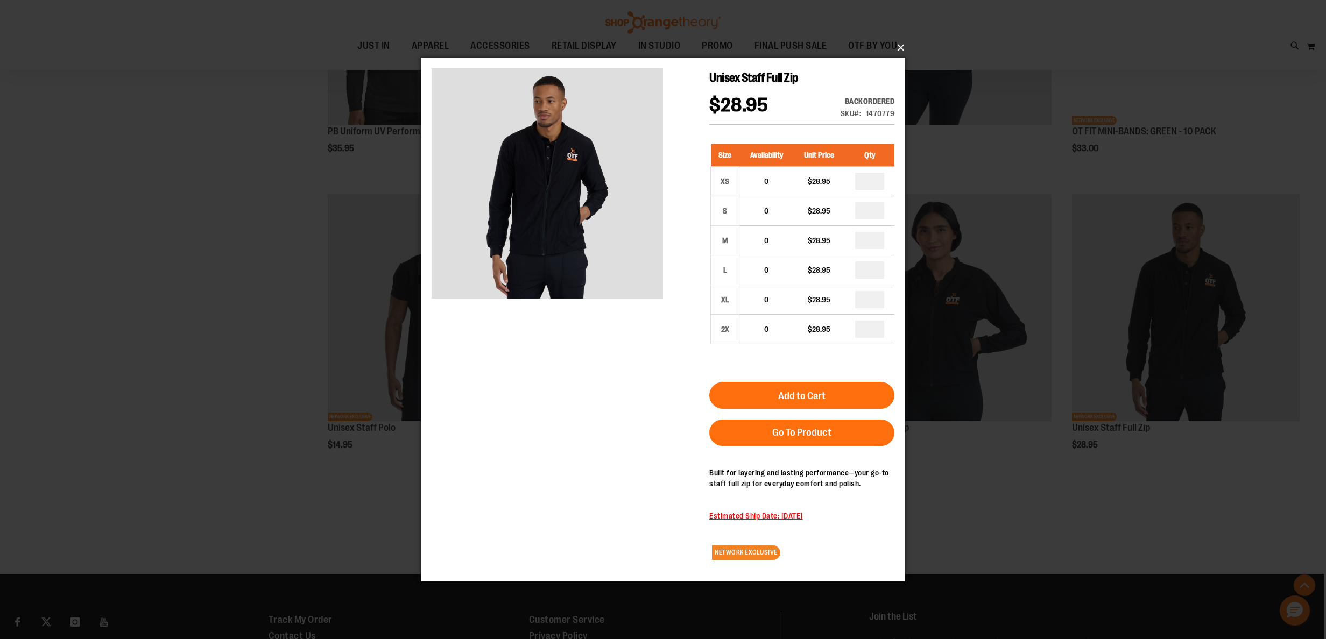
click at [900, 46] on button "×" at bounding box center [666, 48] width 484 height 24
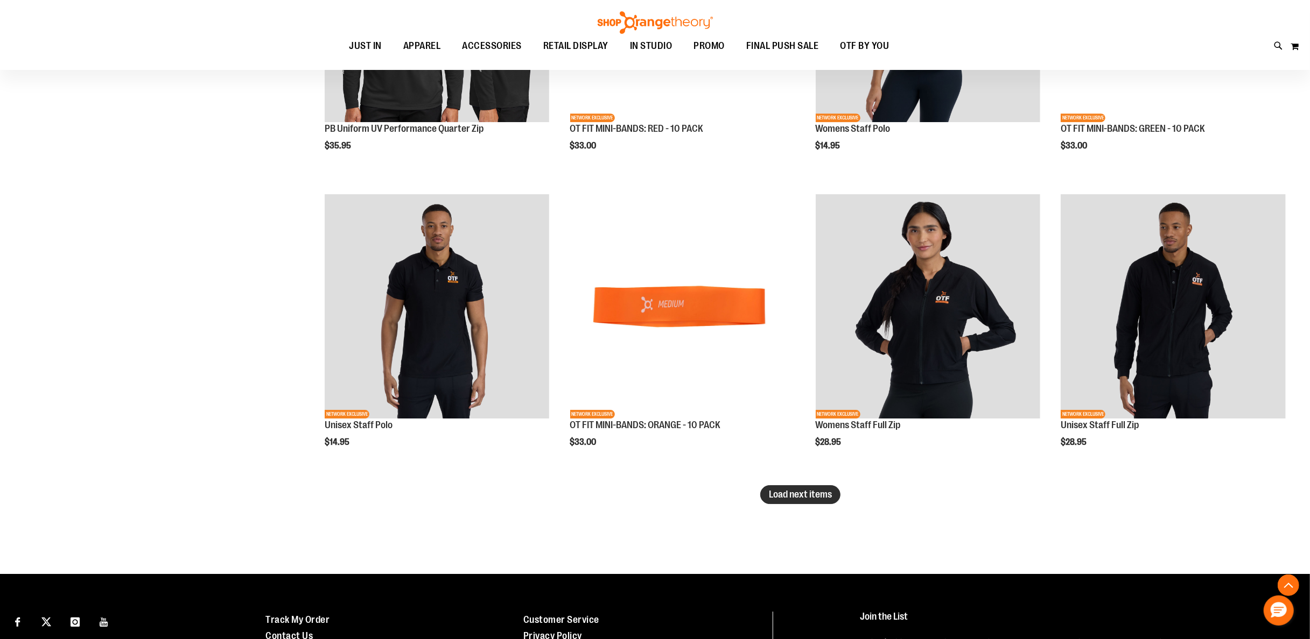
click at [791, 496] on span "Load next items" at bounding box center [800, 494] width 63 height 11
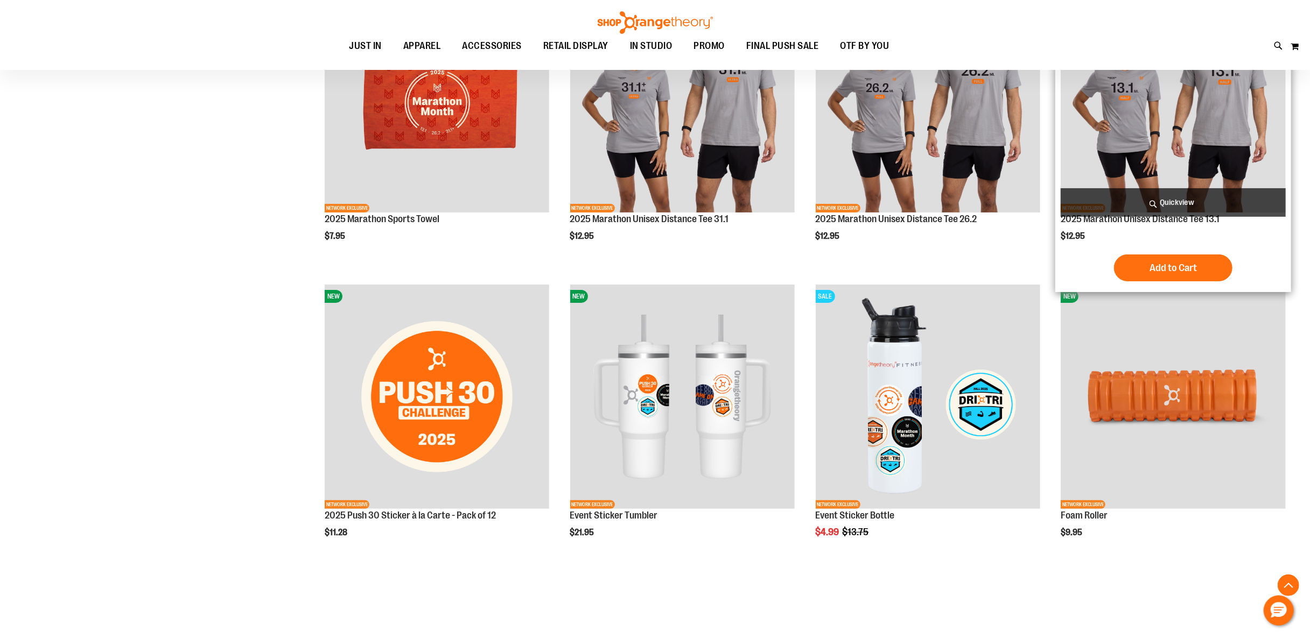
scroll to position [4295, 0]
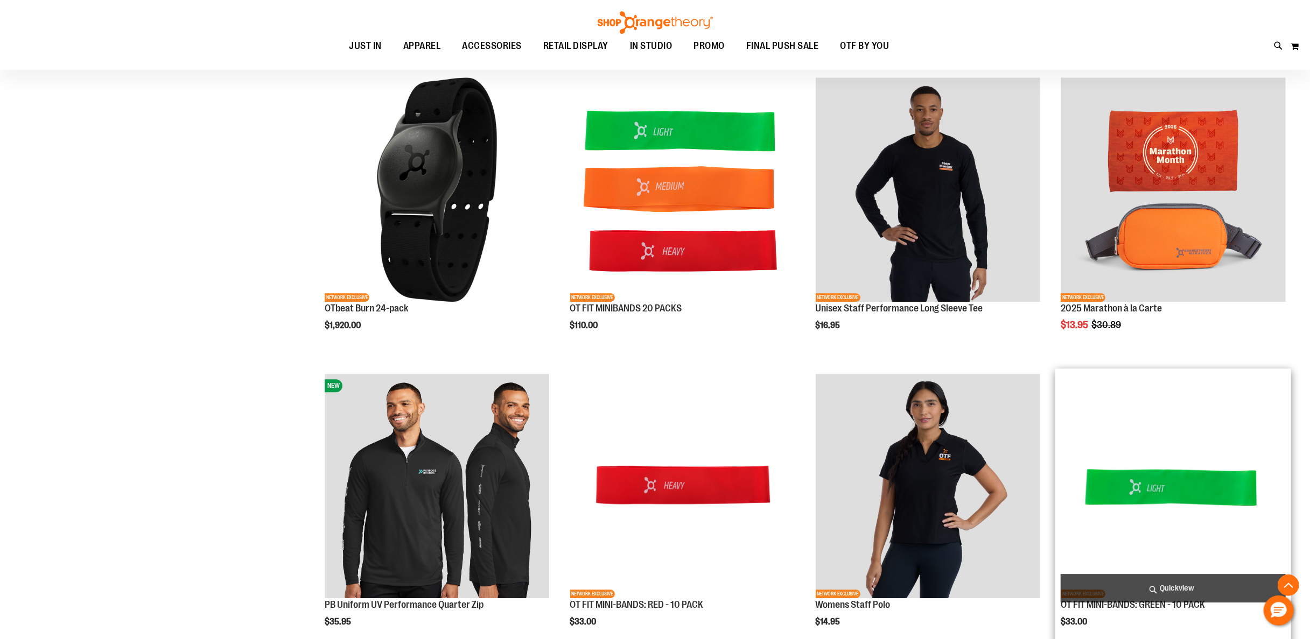
scroll to position [2807, 0]
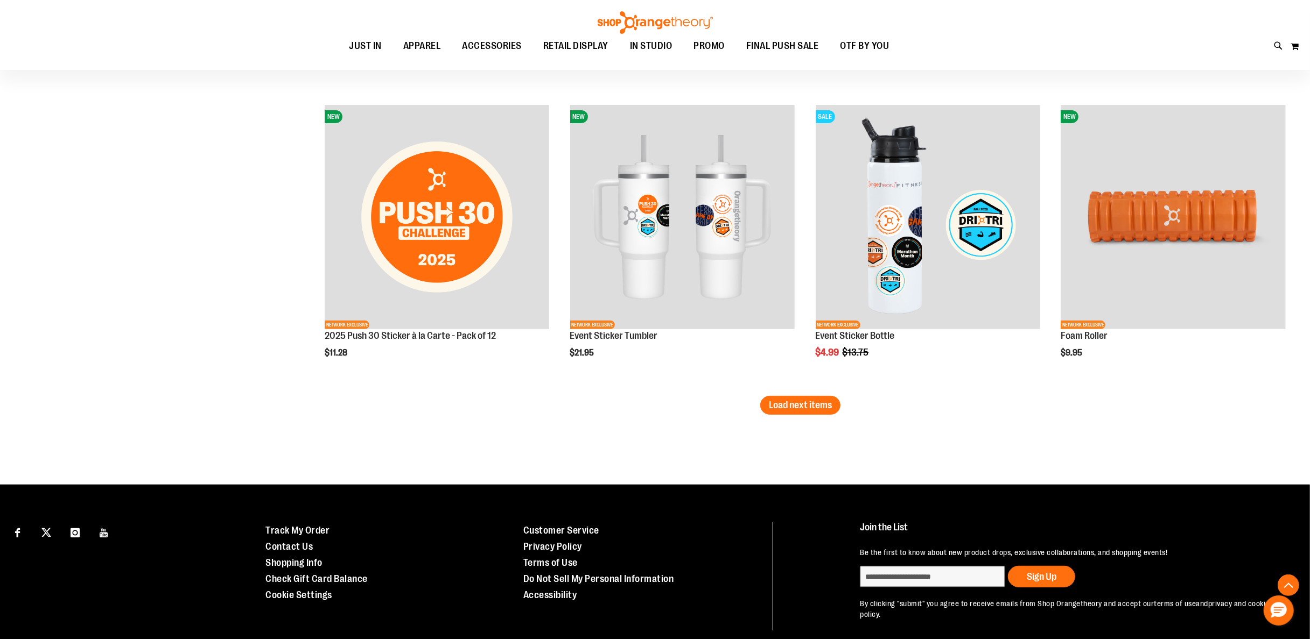
scroll to position [4314, 0]
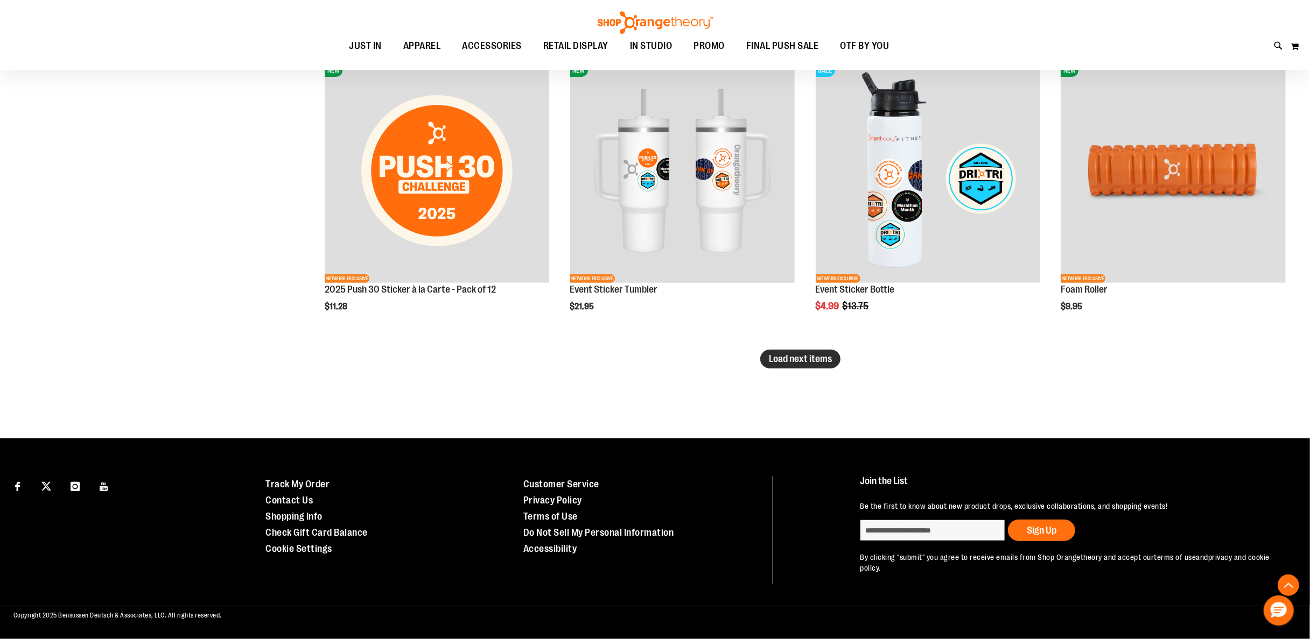
click at [786, 355] on span "Load next items" at bounding box center [800, 359] width 63 height 11
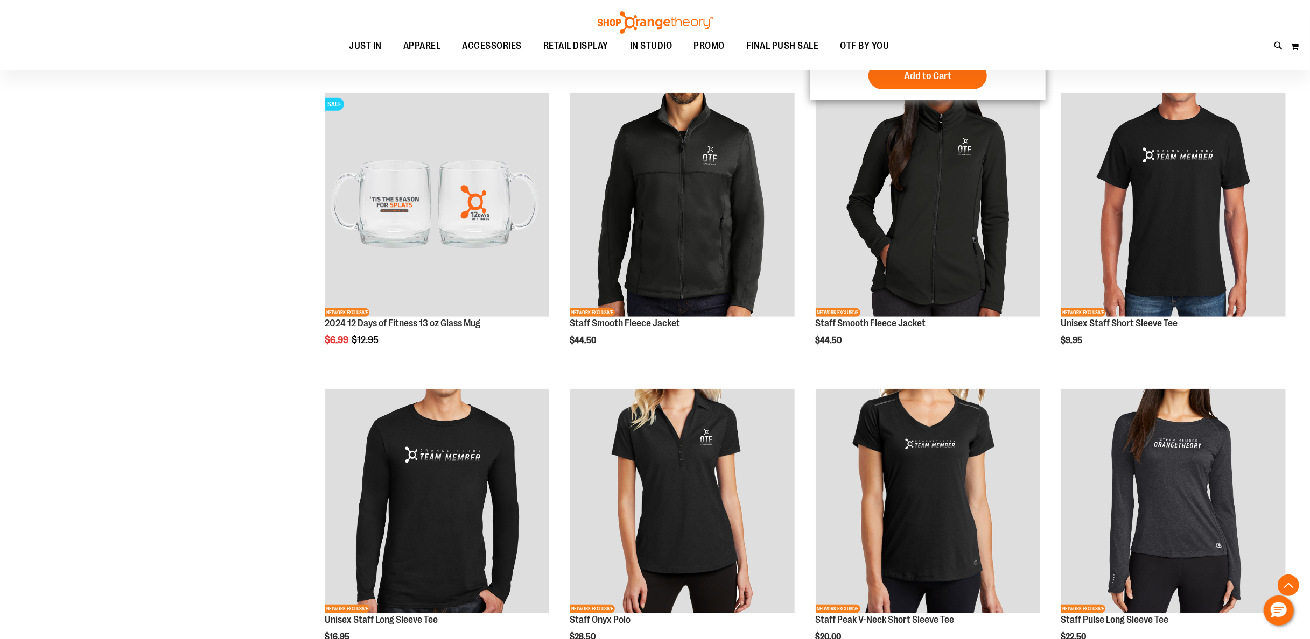
scroll to position [5175, 0]
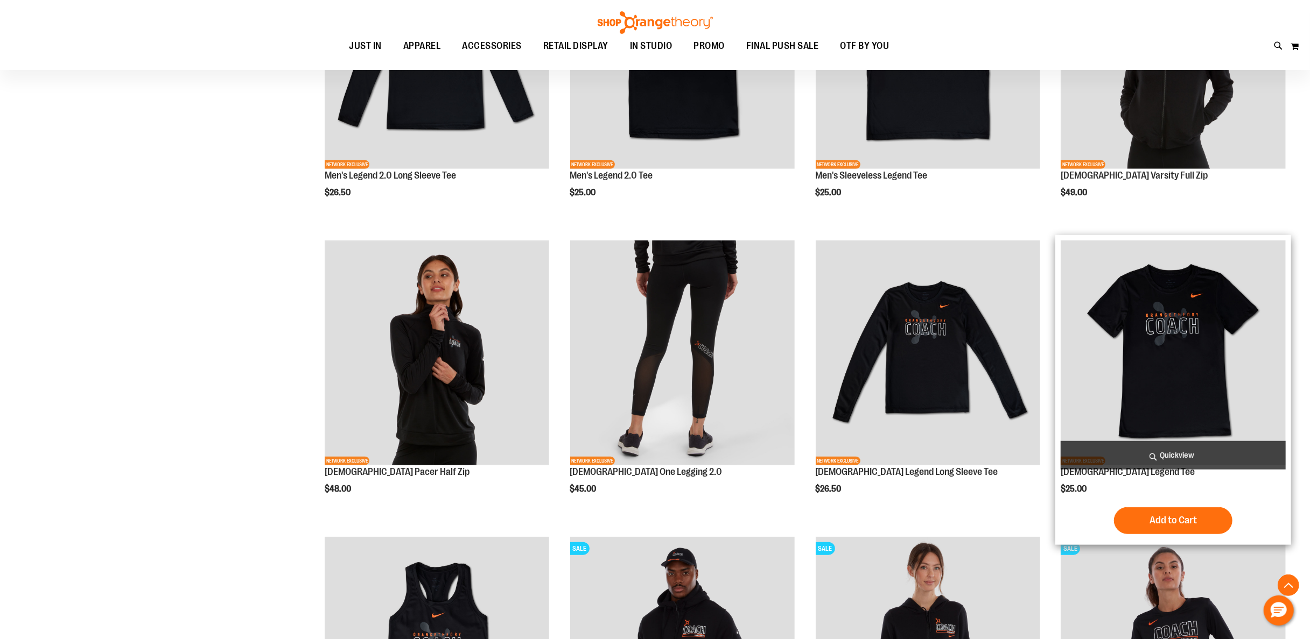
scroll to position [225, 0]
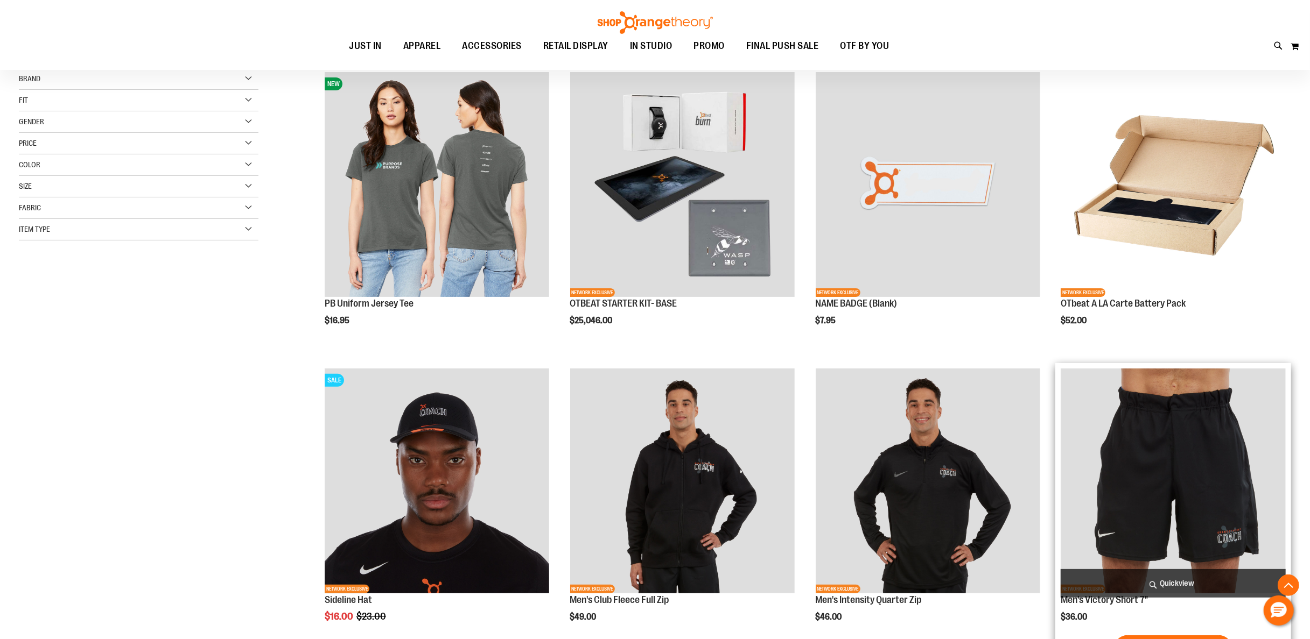
scroll to position [431, 0]
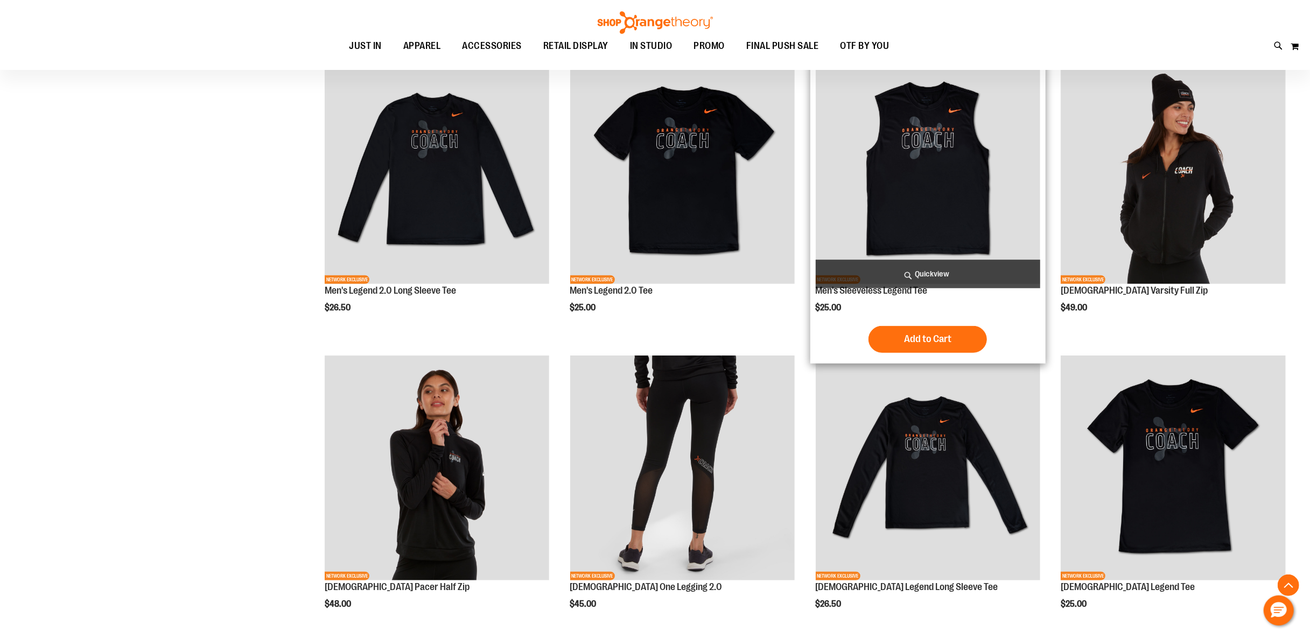
scroll to position [186, 0]
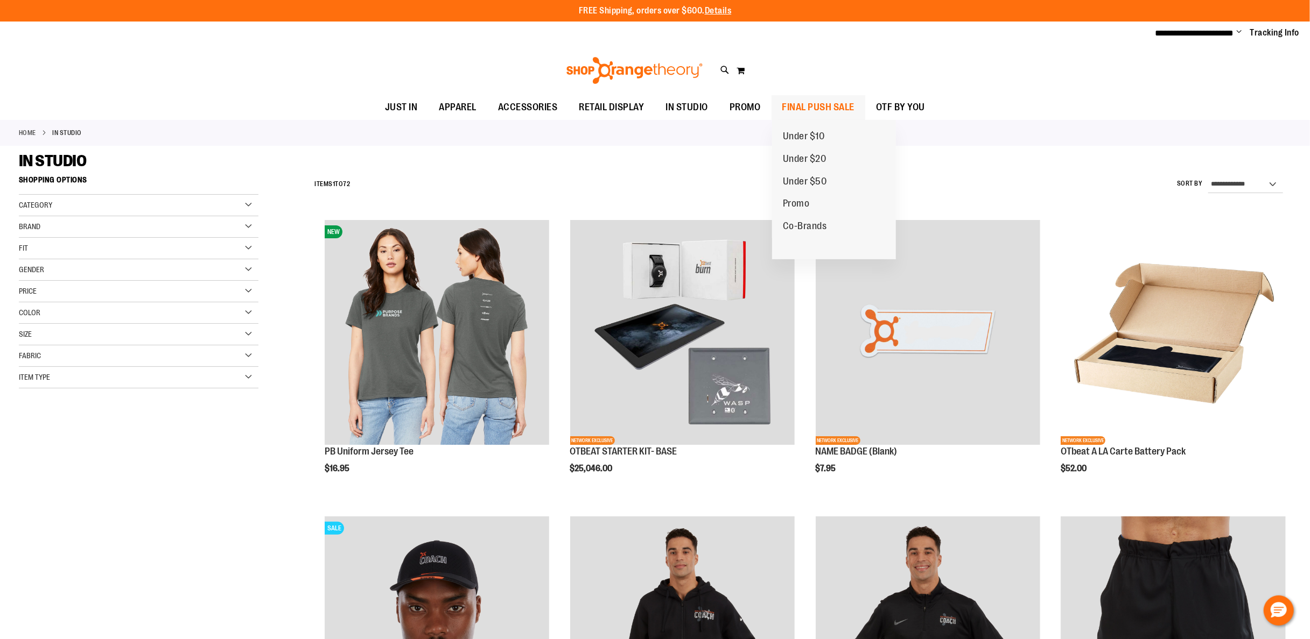
click at [837, 109] on span "FINAL PUSH SALE" at bounding box center [818, 107] width 73 height 24
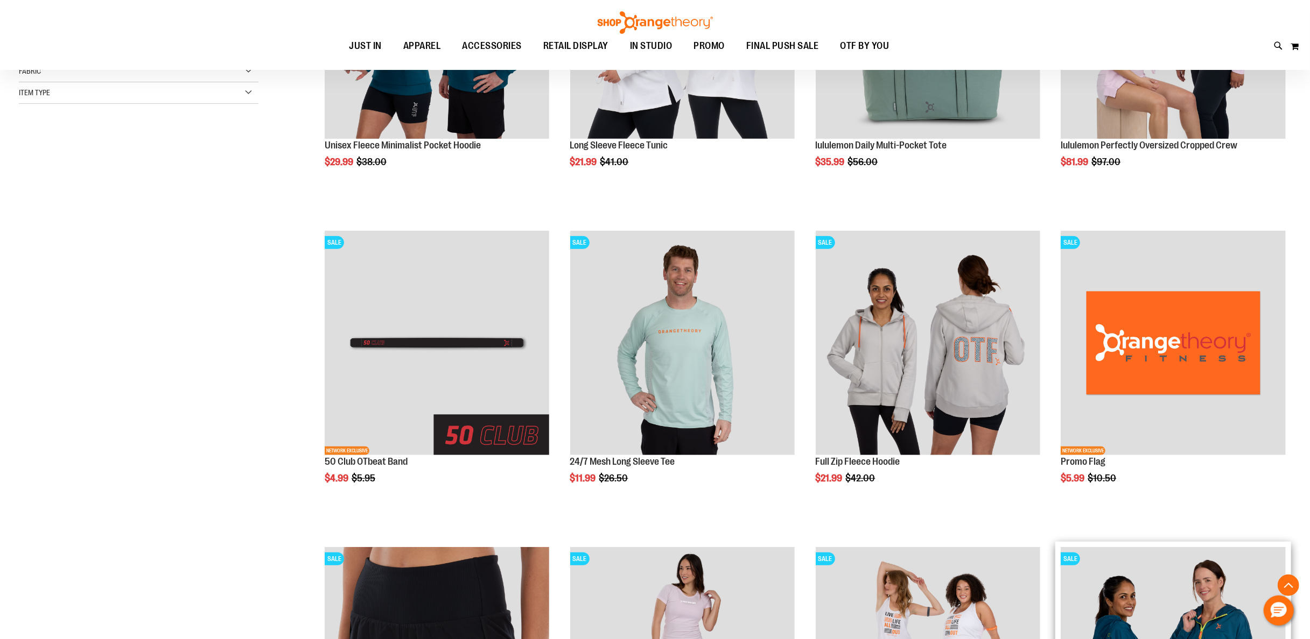
scroll to position [431, 0]
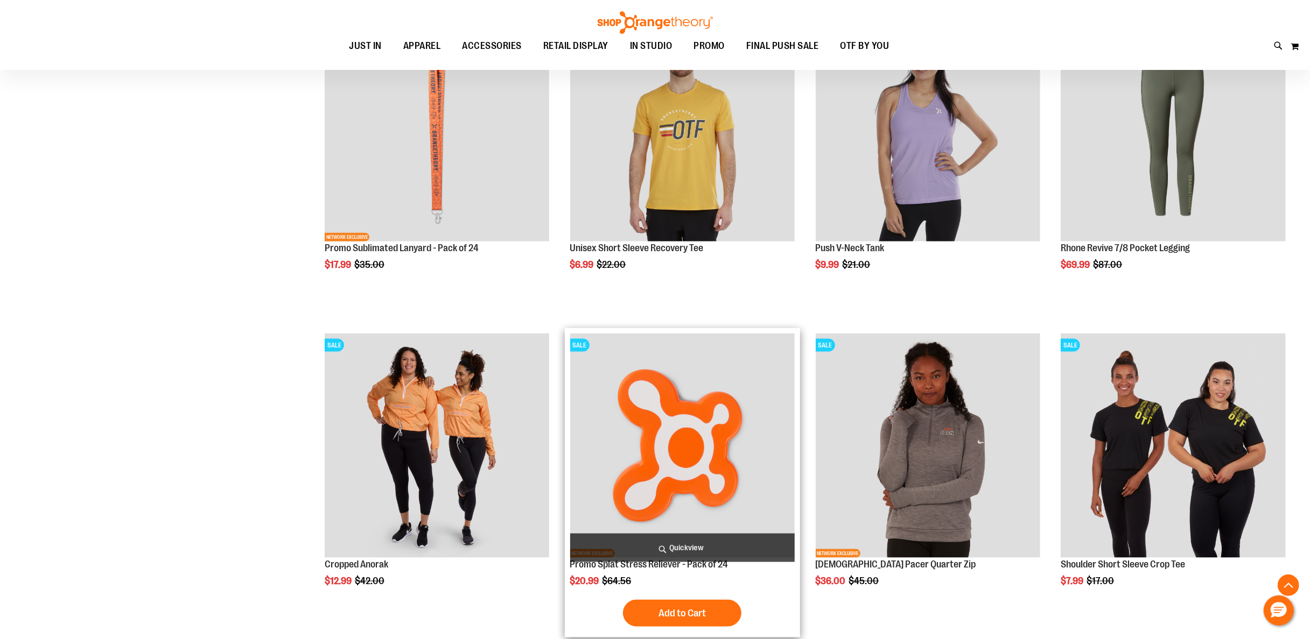
scroll to position [1184, 0]
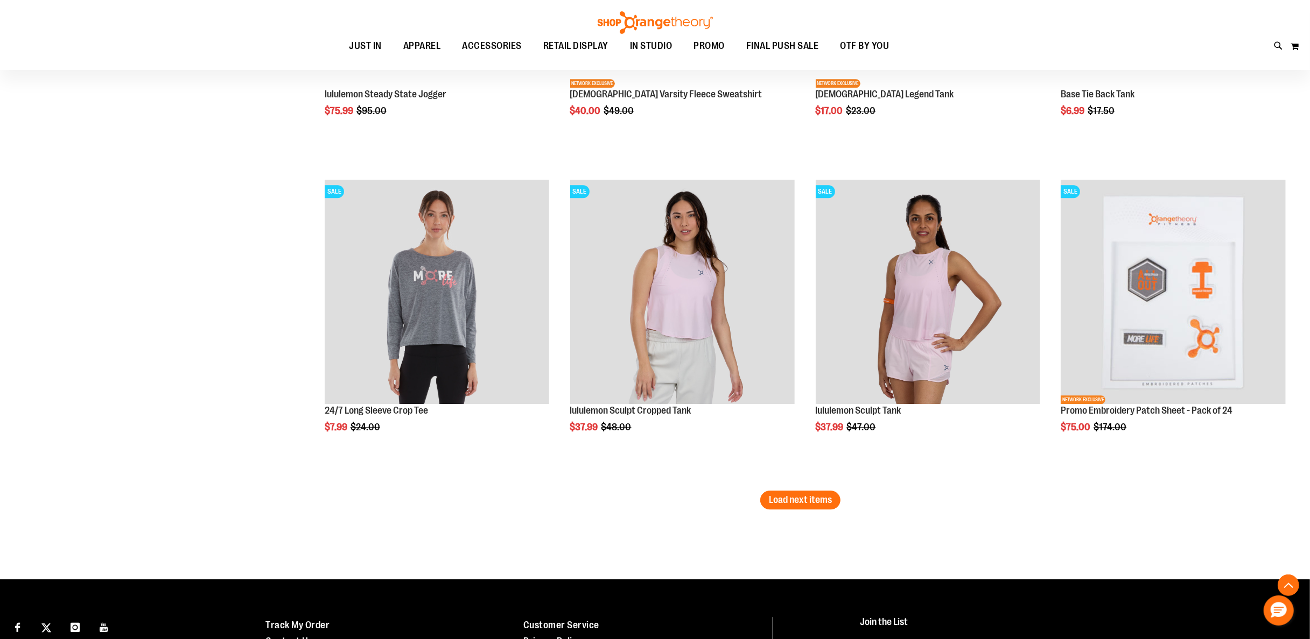
scroll to position [2511, 0]
